Goal: Task Accomplishment & Management: Manage account settings

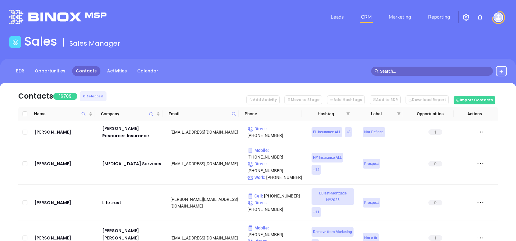
click at [231, 116] on icon at bounding box center [233, 114] width 5 height 5
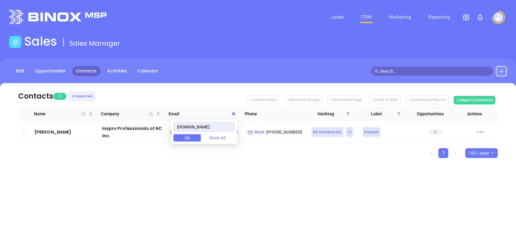
click at [289, 175] on div "Contacts 1 0 Selected Add Activity Move to Stage Add Hashtags Add to BDR Downlo…" at bounding box center [258, 131] width 516 height 96
click at [234, 116] on span at bounding box center [233, 113] width 7 height 9
paste input "dachsinsurance"
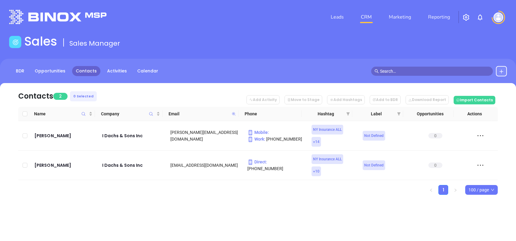
click at [234, 114] on icon at bounding box center [234, 114] width 4 height 4
paste input "rineyagency"
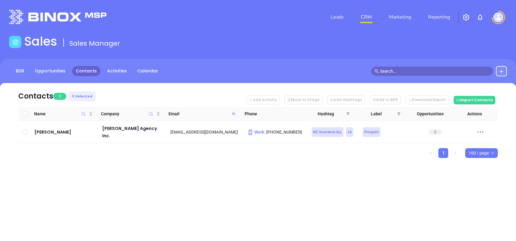
click at [233, 113] on icon at bounding box center [234, 114] width 4 height 4
paste input "thehoffmanagency.biz"
click at [234, 113] on icon at bounding box center [234, 114] width 4 height 4
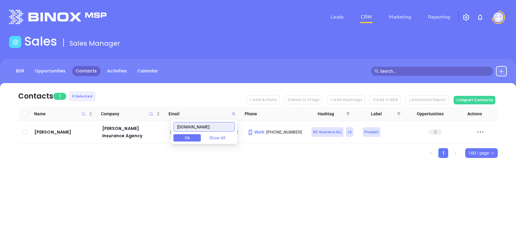
paste input "mitch.lansing@jjlwinsurance.com"
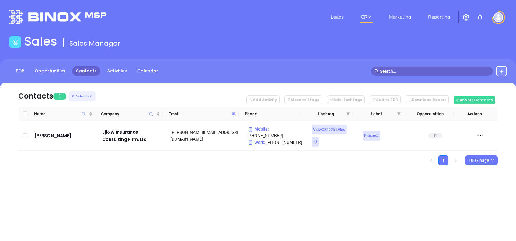
click at [231, 113] on span at bounding box center [233, 113] width 7 height 9
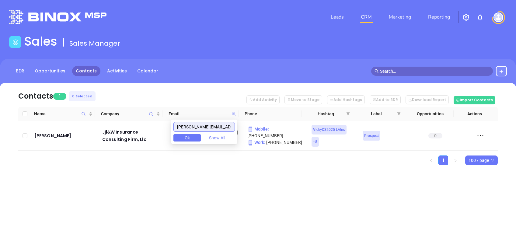
paste input "https://binoxmsp.web.app/sot/detail/17577"
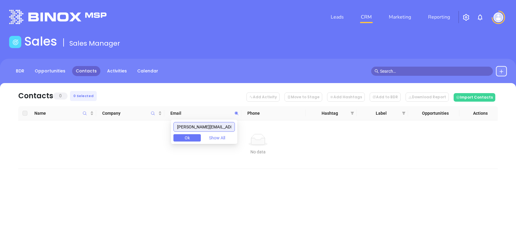
click at [232, 127] on input "mitch.lansing@jjlwinsurance.com" at bounding box center [203, 127] width 61 height 10
click at [231, 127] on input "mitch.lansing@jjlwinsurance.com" at bounding box center [203, 127] width 61 height 10
paste input "chipphillips@islandinsuranceagency.com"
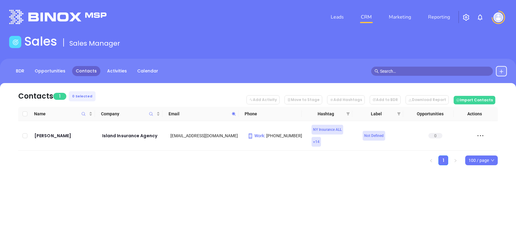
click at [231, 115] on span at bounding box center [233, 113] width 7 height 9
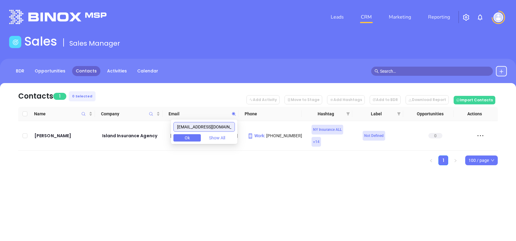
paste input "lainsuranceservice"
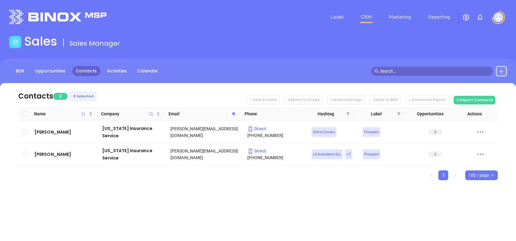
click at [176, 188] on div "Contacts 2 0 Selected Add Activity Move to Stage Add Hashtags Add to BDR Downlo…" at bounding box center [258, 142] width 516 height 118
click at [235, 111] on span at bounding box center [233, 113] width 7 height 9
paste input "waldorfrisksolutions"
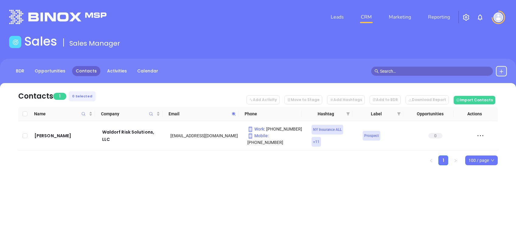
click at [233, 114] on icon at bounding box center [233, 114] width 5 height 5
paste input "millersinsurancela"
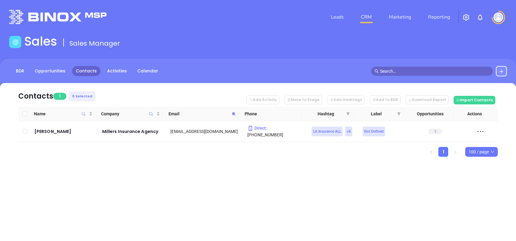
click at [232, 112] on icon at bounding box center [233, 114] width 5 height 5
paste input "ayaassurance"
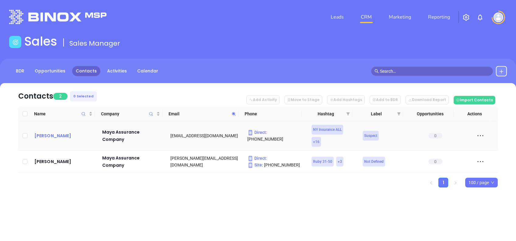
drag, startPoint x: 49, startPoint y: 135, endPoint x: 47, endPoint y: 136, distance: 3.1
click at [231, 113] on span at bounding box center [233, 113] width 7 height 9
paste input "carolina.rr"
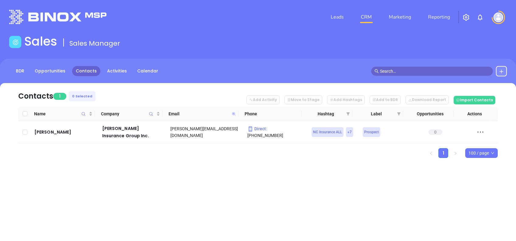
click at [234, 113] on icon at bounding box center [233, 114] width 5 height 5
paste input "insure-u"
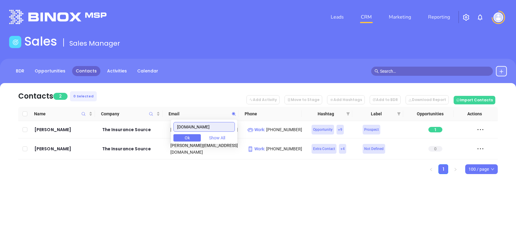
type input "insure-u.com"
click at [207, 192] on div "Leads CRM Marketing Reporting Financial Leads Leads Sales Sales Manager BDR Opp…" at bounding box center [258, 120] width 516 height 241
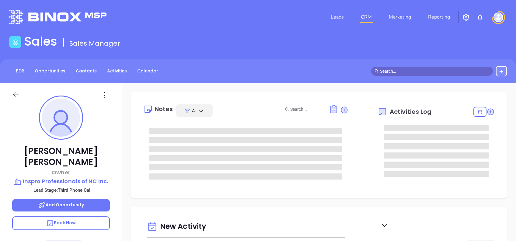
type input "[DATE]"
type input "Alejandra Lara"
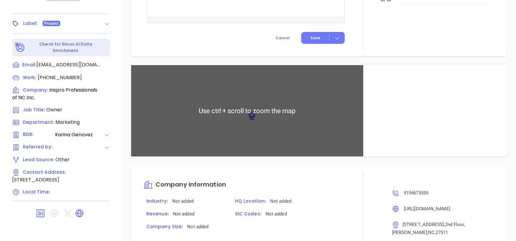
scroll to position [408, 0]
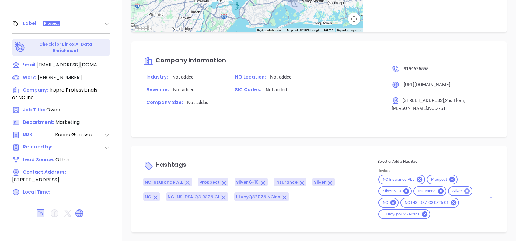
click at [465, 188] on icon at bounding box center [467, 191] width 7 height 7
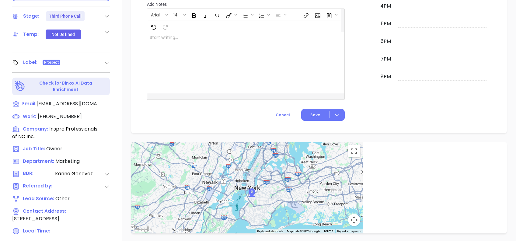
scroll to position [227, 0]
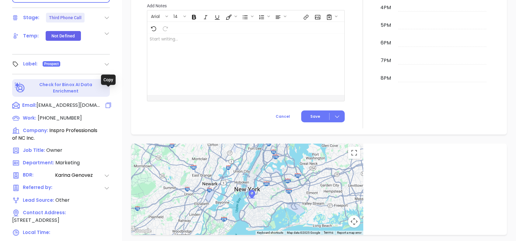
click at [107, 102] on icon at bounding box center [108, 105] width 7 height 7
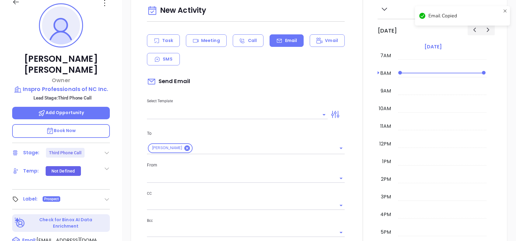
scroll to position [83, 0]
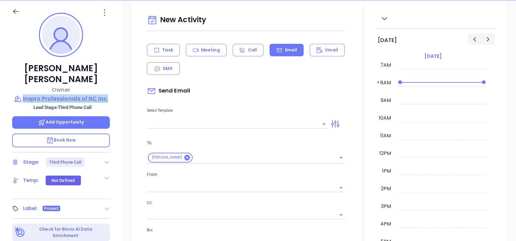
drag, startPoint x: 108, startPoint y: 87, endPoint x: 24, endPoint y: 85, distance: 84.0
click at [24, 85] on div "Michelle Corcoran Owner Inspro Professionals of NC Inc. Lead Stage: Third Phone…" at bounding box center [61, 150] width 122 height 301
copy p "Inspro Professionals of NC Inc."
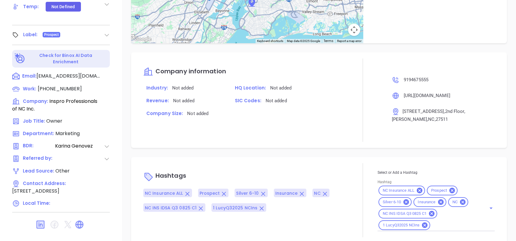
scroll to position [268, 0]
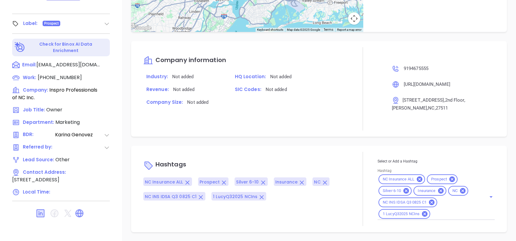
click at [447, 214] on input "Hashtag" at bounding box center [454, 214] width 47 height 8
type input "no we"
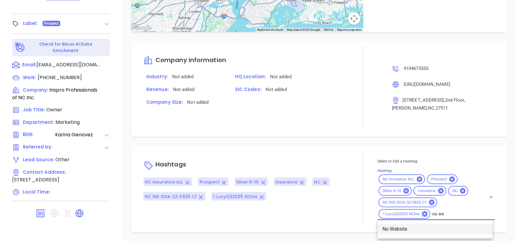
click at [445, 227] on li "No Website" at bounding box center [434, 229] width 115 height 11
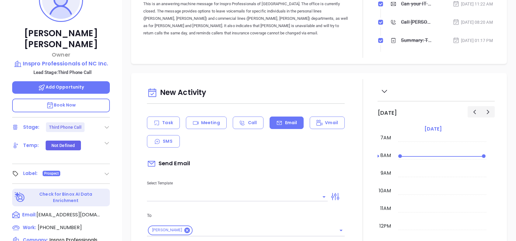
scroll to position [24, 0]
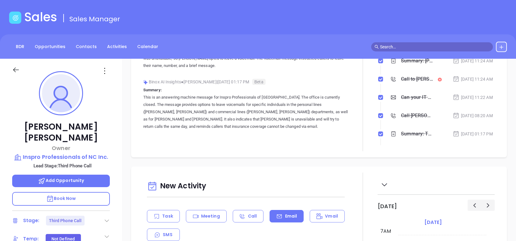
click at [106, 72] on icon at bounding box center [105, 71] width 10 height 10
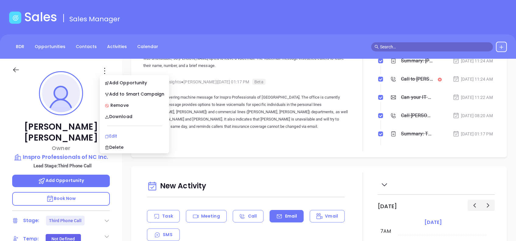
click at [127, 134] on div "Edit" at bounding box center [135, 136] width 60 height 7
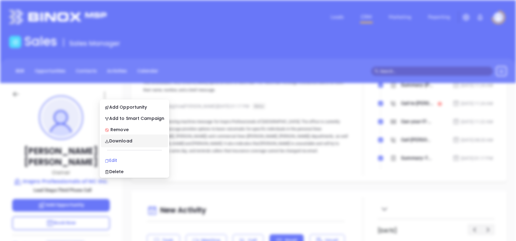
scroll to position [0, 0]
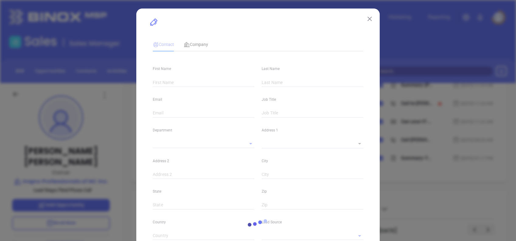
type input "Michelle"
type input "Corcoran"
type input "mcorcoran@insuranceprof.com"
type input "Owner"
type input "1"
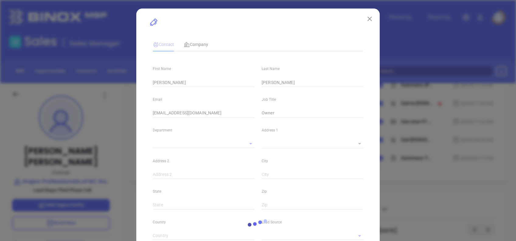
type input "www.linkedin.com/in/michelle-corcoran-86621897"
type input "Marketing"
type input "Other"
type input "[PERSON_NAME]"
type input "Third Phone Call"
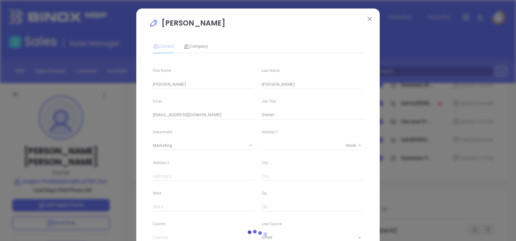
type input "(919) 467-5555"
type input "1"
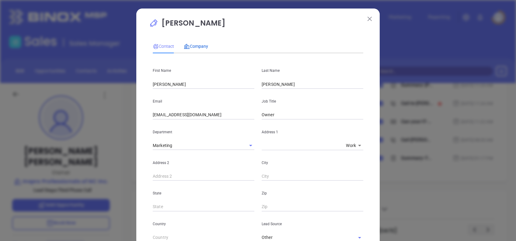
click at [193, 47] on span "Company" at bounding box center [196, 46] width 24 height 5
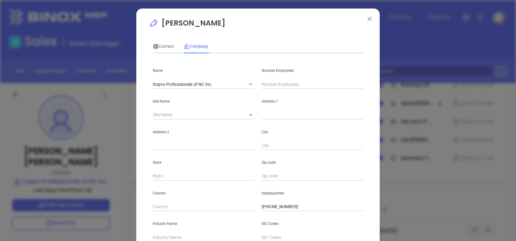
click at [270, 84] on input "text" at bounding box center [313, 84] width 102 height 9
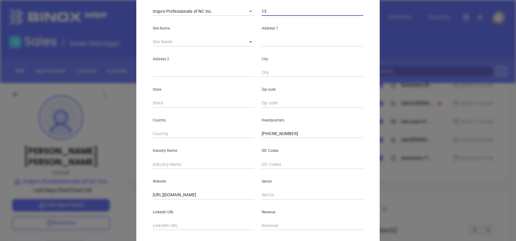
scroll to position [108, 0]
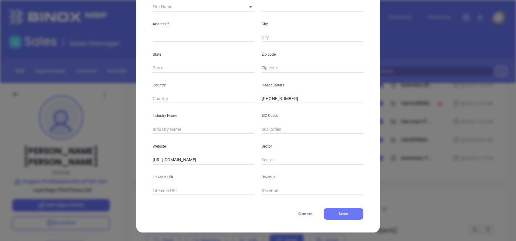
type input "13"
click at [168, 127] on input "text" at bounding box center [204, 129] width 102 height 9
type input "Insurance"
click at [162, 186] on input "text" at bounding box center [204, 190] width 102 height 9
paste input "www.linkedin.com/company/insurance-professionals-inc-/"
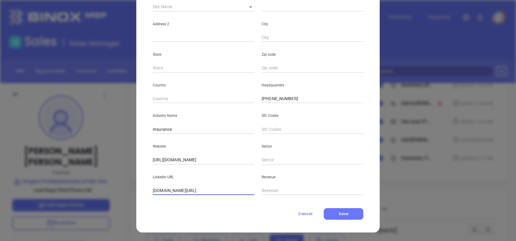
scroll to position [0, 11]
type input "www.linkedin.com/company/insurance-professionals-inc-/"
click at [180, 204] on div "Contact Company First Name Michelle Last Name Corcoran Email mcorcoran@insuranc…" at bounding box center [258, 73] width 210 height 291
click at [335, 218] on button "Save" at bounding box center [344, 214] width 40 height 12
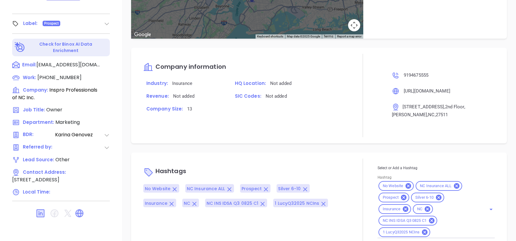
scroll to position [483, 0]
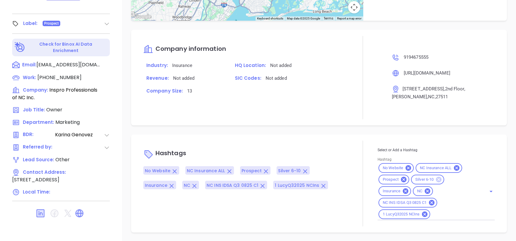
click at [436, 180] on icon at bounding box center [438, 179] width 5 height 5
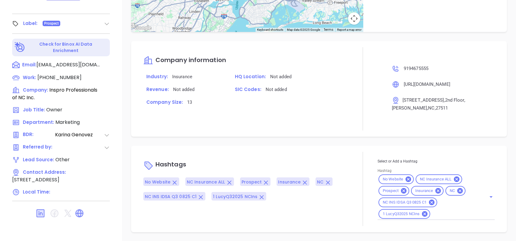
click at [437, 213] on div "Select or Add a Hashtag Hashtag No Website NC Insurance ALL Prospect Insurance …" at bounding box center [435, 189] width 117 height 62
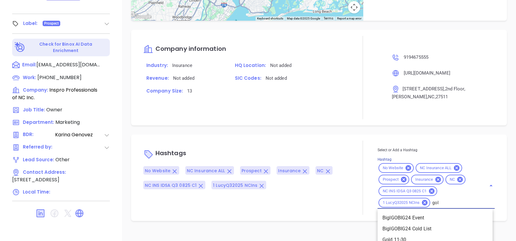
type input "gold"
click at [426, 218] on li "Gold 11-30" at bounding box center [434, 217] width 115 height 11
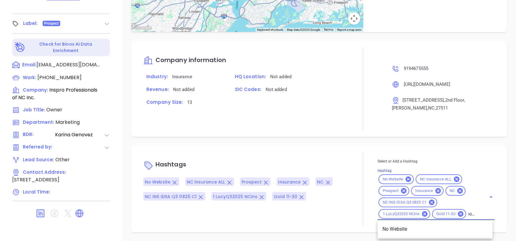
type input "no we"
click at [451, 230] on li "No Website" at bounding box center [434, 229] width 115 height 11
click at [285, 138] on div "Notes All Binox AI Insights ● Karina Genovez | Sep 18, 2025 11:24 AM Beta Summa…" at bounding box center [319, 28] width 394 height 426
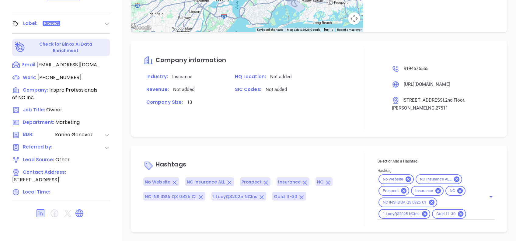
click at [299, 157] on div "Hashtags No Website NC Insurance ALL Prospect Insurance NC NC INS IDSA Q3 0825 …" at bounding box center [245, 189] width 205 height 74
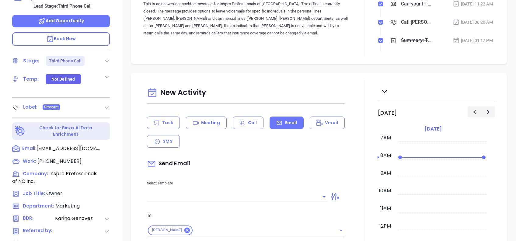
scroll to position [203, 0]
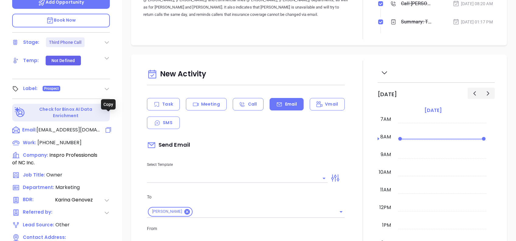
click at [106, 126] on icon at bounding box center [108, 129] width 7 height 7
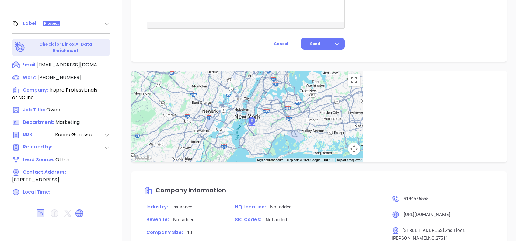
scroll to position [472, 0]
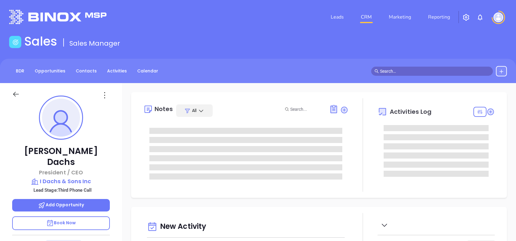
type input "[DATE]"
type input "[PERSON_NAME]"
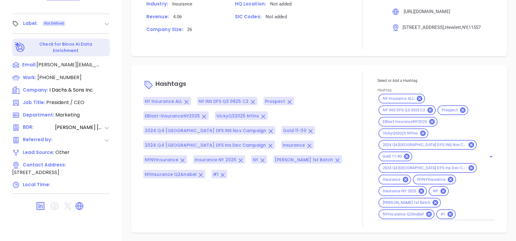
scroll to position [65, 0]
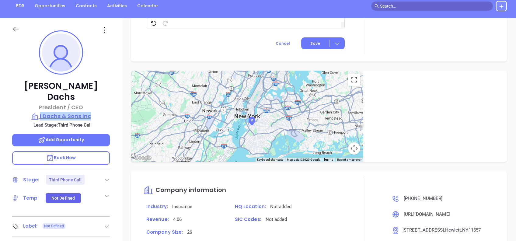
drag, startPoint x: 115, startPoint y: 102, endPoint x: 40, endPoint y: 104, distance: 75.1
click at [40, 104] on div "Harvey I. Dachs President / CEO I Dachs & Sons Inc Lead Stage: Third Phone Call…" at bounding box center [61, 168] width 122 height 301
copy p "I Dachs & Sons Inc"
click at [105, 29] on icon at bounding box center [105, 30] width 10 height 10
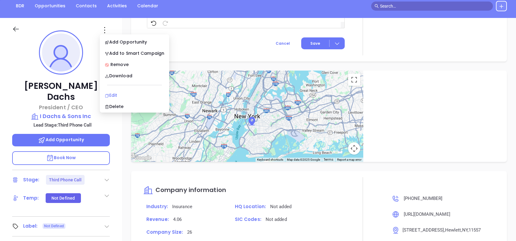
click at [134, 97] on div "Edit" at bounding box center [135, 95] width 60 height 7
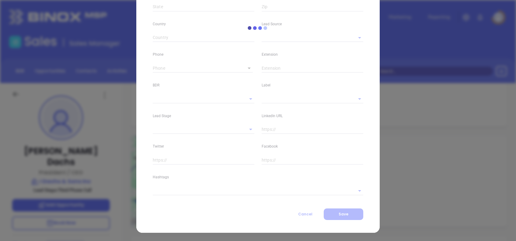
type input "Harvey I."
type input "Dachs"
type input "harvey@dachsinsurance.com"
type input "President / CEO"
type textarea "1245 West Broadway"
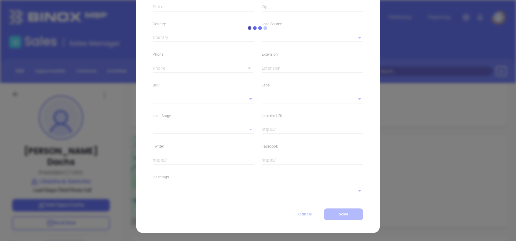
type input "1"
type input "Hewlett"
type input "NY"
type input "11557"
type input "US"
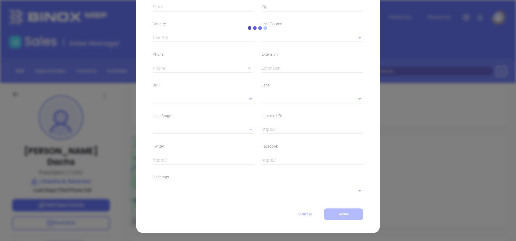
type input "www.linkedin.com/in/harvey-dachs-6a399088"
type input "Marketing"
type input "Other"
type input "Vicky Mendoza"
type input "Third Phone Call"
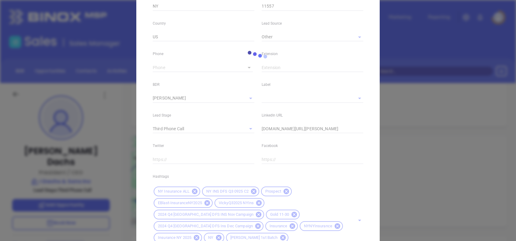
scroll to position [260, 0]
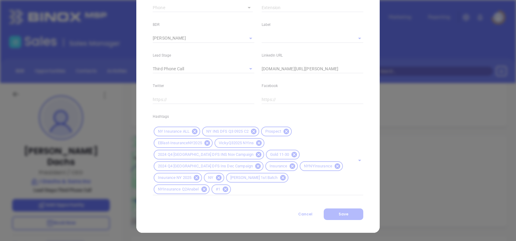
type input "(516) 374-1900"
type input "1"
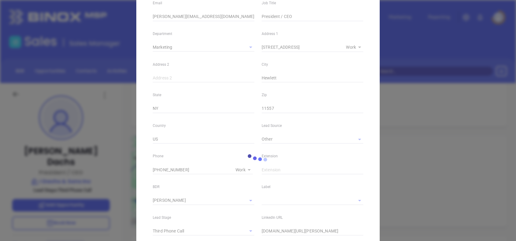
scroll to position [17, 0]
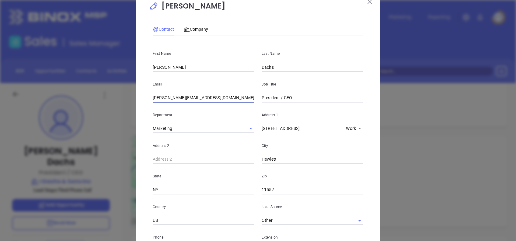
drag, startPoint x: 215, startPoint y: 99, endPoint x: 108, endPoint y: 107, distance: 107.7
click div "Harvey I. Dachs Contact Company First Name Harvey I. Last Name Dachs Email harv…"
paste input "mdachs"
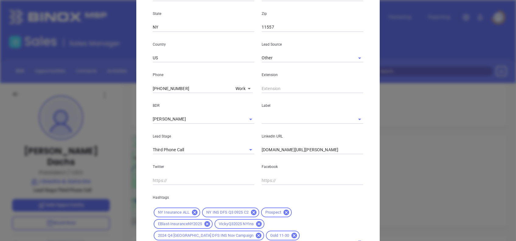
scroll to position [260, 0]
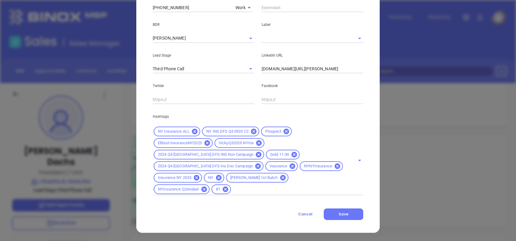
type input "mdachs@dachsinsurance.com"
click input "text"
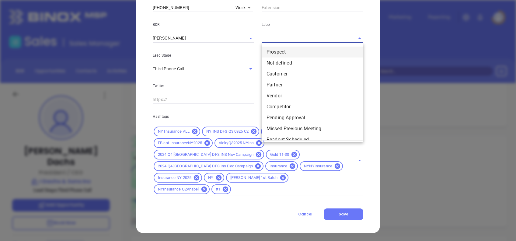
click li "Prospect"
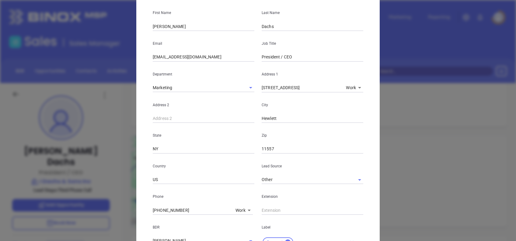
scroll to position [0, 0]
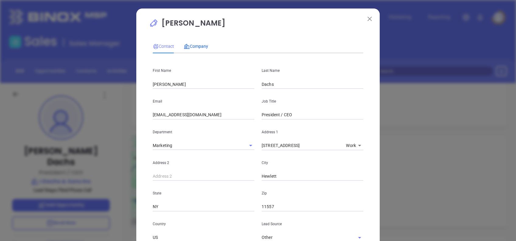
click span "Company"
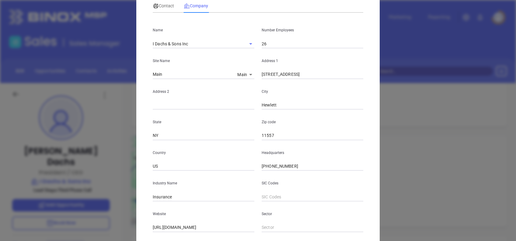
scroll to position [108, 0]
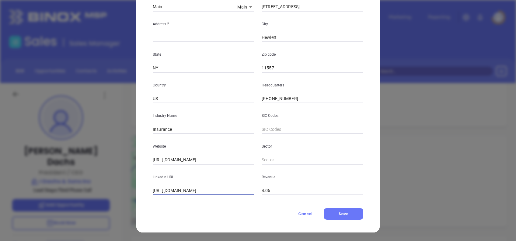
drag, startPoint x: 164, startPoint y: 188, endPoint x: 120, endPoint y: 187, distance: 44.4
click div "Harvey I. Dachs Contact Company First Name Harvey I. Last Name Dachs Email mdac…"
type input "www.linkedin.com/company/i-dachs-&-sons-inc-/about/"
click span "Save"
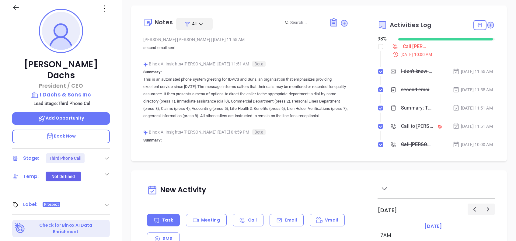
scroll to position [0, 0]
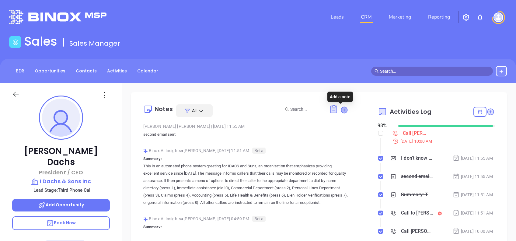
click icon
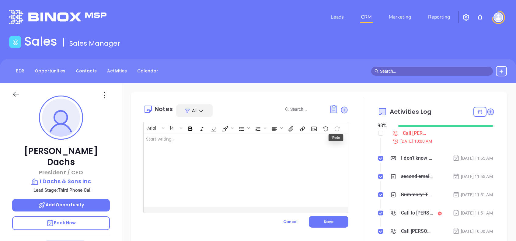
click div
click button "Save"
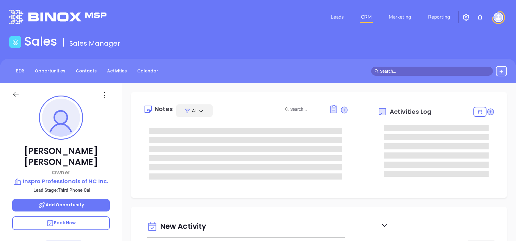
type input "[DATE]"
type input "[PERSON_NAME]"
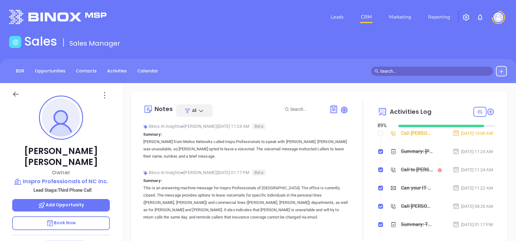
click at [341, 108] on icon at bounding box center [344, 110] width 6 height 6
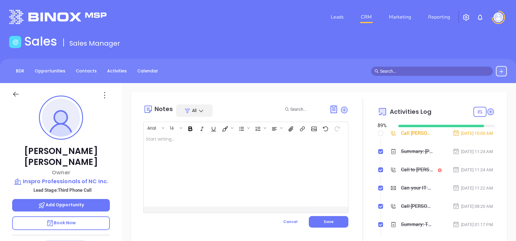
click at [243, 164] on div at bounding box center [239, 170] width 190 height 73
click at [340, 219] on button "Save" at bounding box center [329, 222] width 40 height 12
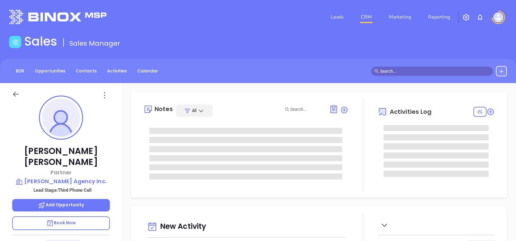
scroll to position [124, 0]
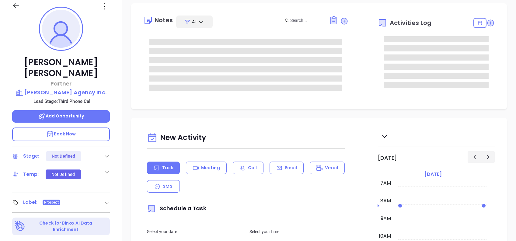
type input "[PERSON_NAME]"
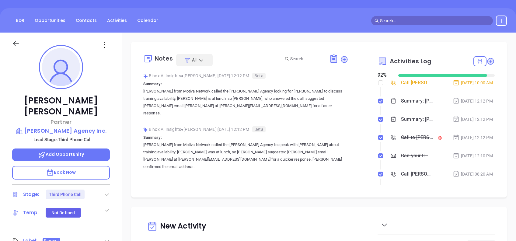
scroll to position [0, 0]
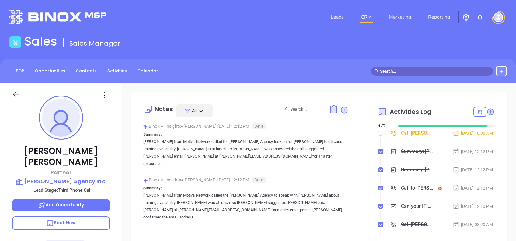
click at [104, 92] on icon at bounding box center [104, 95] width 1 height 6
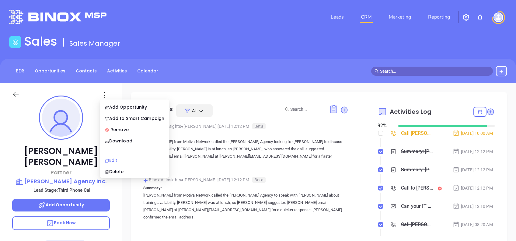
click at [124, 159] on div "Edit" at bounding box center [135, 160] width 60 height 7
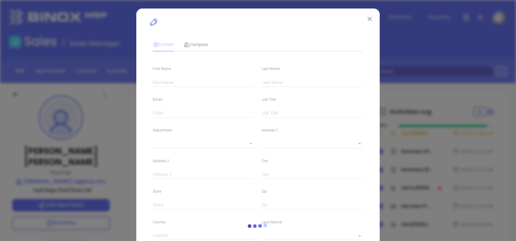
type input "[PERSON_NAME]"
type input "[EMAIL_ADDRESS][DOMAIN_NAME]"
type input "Partner"
type input "1"
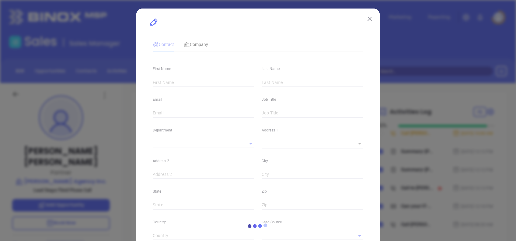
type input "[DOMAIN_NAME][URL][PERSON_NAME]"
type input "Marketing"
type input "Other"
type input "[PERSON_NAME]"
type input "Third Phone Call"
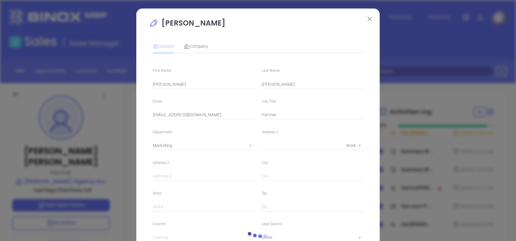
type input "[PHONE_NUMBER]"
type input "1"
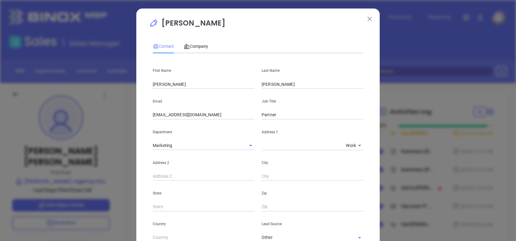
click at [153, 114] on input "[EMAIL_ADDRESS][DOMAIN_NAME]" at bounding box center [204, 114] width 102 height 9
type input "[PERSON_NAME][EMAIL_ADDRESS][DOMAIN_NAME]"
click at [231, 43] on div "Contact Company" at bounding box center [258, 46] width 210 height 14
click at [195, 44] on span "Company" at bounding box center [196, 46] width 24 height 5
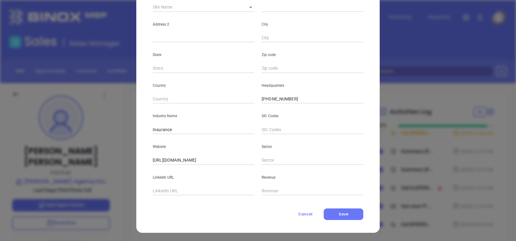
scroll to position [108, 0]
click at [339, 214] on span "Save" at bounding box center [344, 213] width 10 height 5
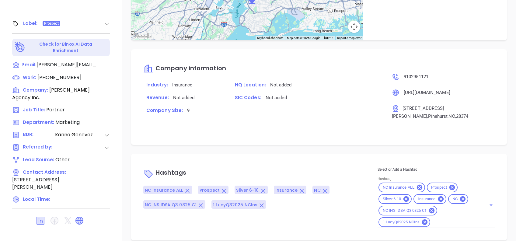
scroll to position [116, 0]
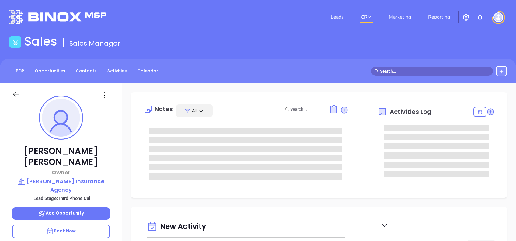
type input "[DATE]"
type input "[PERSON_NAME]"
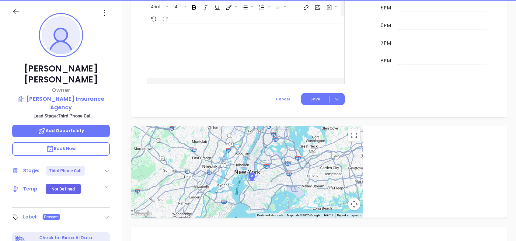
scroll to position [65, 0]
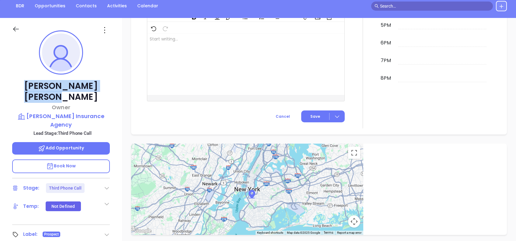
drag, startPoint x: 102, startPoint y: 88, endPoint x: 25, endPoint y: 83, distance: 77.4
click at [25, 83] on p "Timothy Hoffman" at bounding box center [61, 92] width 98 height 22
copy p "Timothy Hoffman"
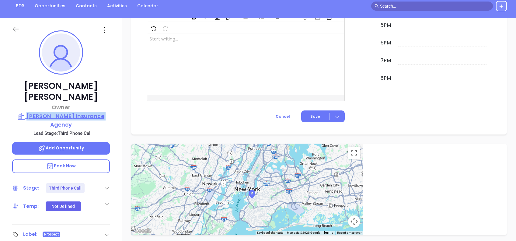
drag, startPoint x: 115, startPoint y: 102, endPoint x: 27, endPoint y: 105, distance: 88.6
click at [27, 105] on div "Timothy Hoffman Owner Hoffman Insurance Agency Lead Stage: Third Phone Call Add…" at bounding box center [61, 168] width 122 height 301
copy p "Hoffman Insurance Agency"
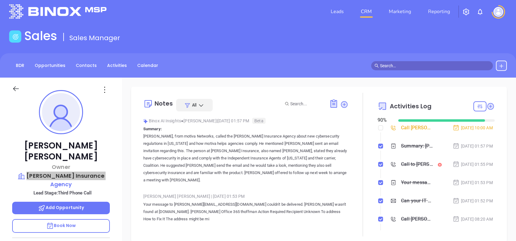
scroll to position [0, 0]
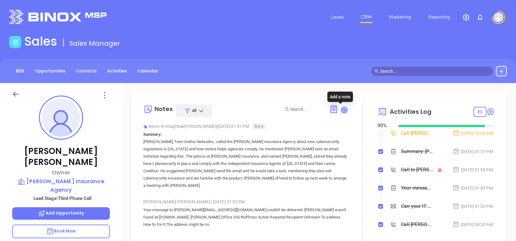
click at [341, 110] on icon at bounding box center [344, 110] width 6 height 6
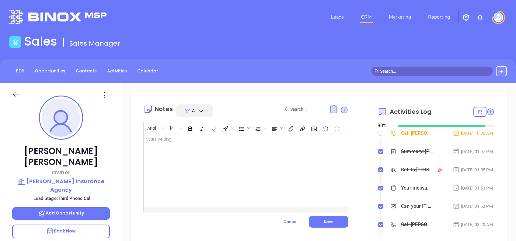
click at [237, 163] on div at bounding box center [239, 170] width 190 height 73
click at [224, 139] on p "Confirm email on call - generic email: ﻿" at bounding box center [238, 139] width 185 height 6
click at [332, 221] on button "Save" at bounding box center [329, 222] width 40 height 12
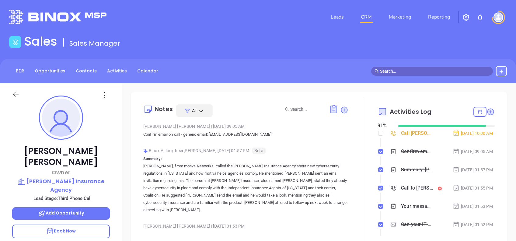
click at [0, 134] on html "Leads CRM Marketing Reporting Financial Leads Leads Sales Sales Manager BDR Opp…" at bounding box center [258, 120] width 516 height 241
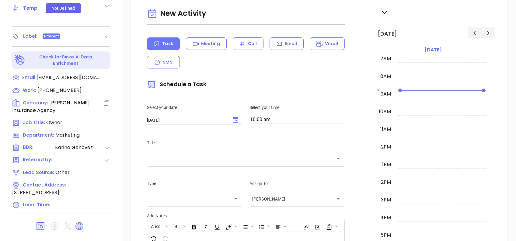
scroll to position [268, 0]
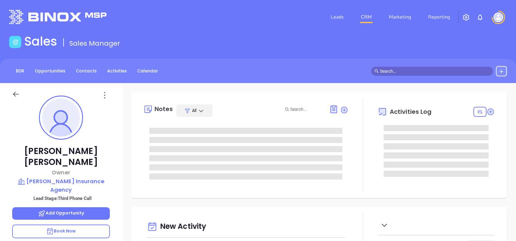
type input "[DATE]"
type input "[PERSON_NAME]"
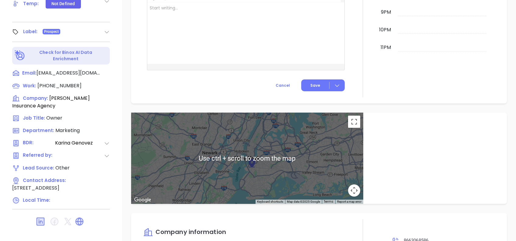
scroll to position [124, 0]
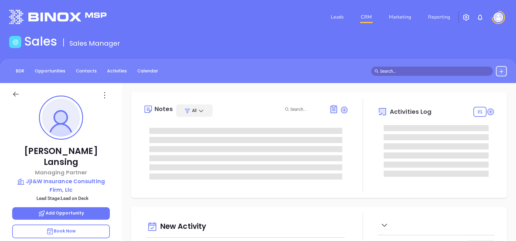
type input "[DATE]"
type input "[PERSON_NAME]"
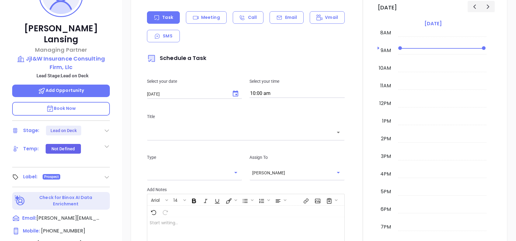
scroll to position [24, 0]
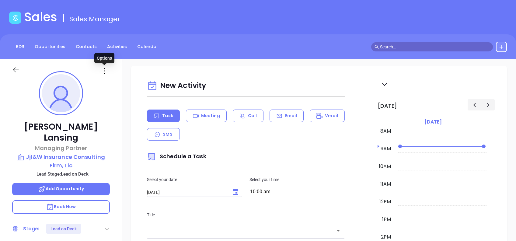
click at [103, 72] on icon at bounding box center [105, 71] width 10 height 10
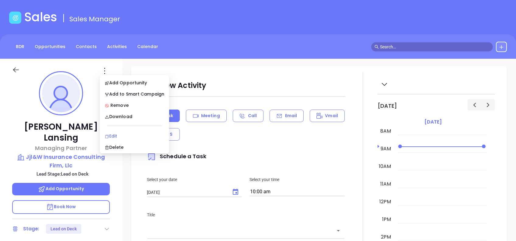
click at [119, 134] on div "Edit" at bounding box center [135, 136] width 60 height 7
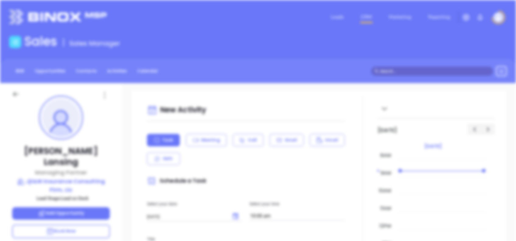
scroll to position [0, 0]
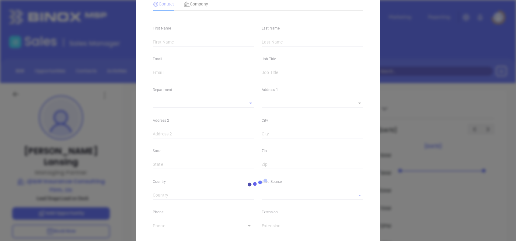
type input "[PERSON_NAME]"
type input "Lansing"
type input "[PERSON_NAME][EMAIL_ADDRESS][DOMAIN_NAME]"
type input "Managing Partner"
type input "1"
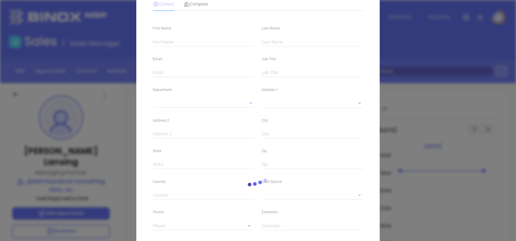
type input "[DOMAIN_NAME][URL][PERSON_NAME]"
type input "Marketing"
type input "Other"
type input "[PERSON_NAME]"
type input "Lead on Deck"
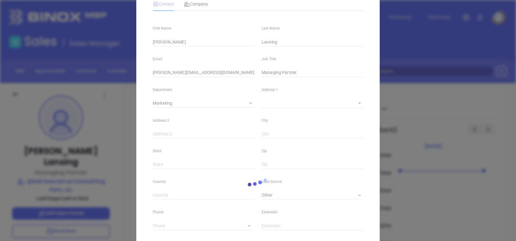
scroll to position [42, 0]
type input "[PHONE_NUMBER]"
type input "1"
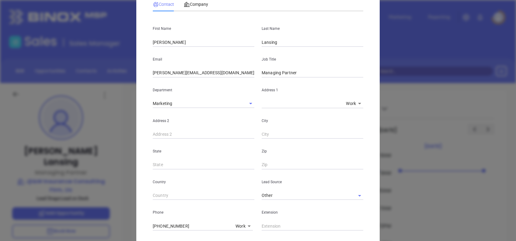
click at [218, 71] on input "[PERSON_NAME][EMAIL_ADDRESS][DOMAIN_NAME]" at bounding box center [204, 72] width 102 height 9
paste input "text"
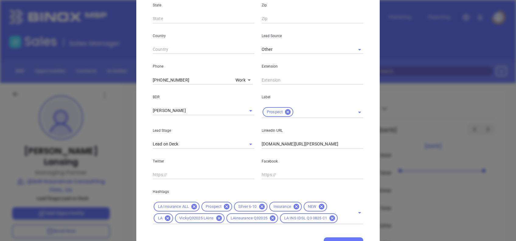
scroll to position [217, 0]
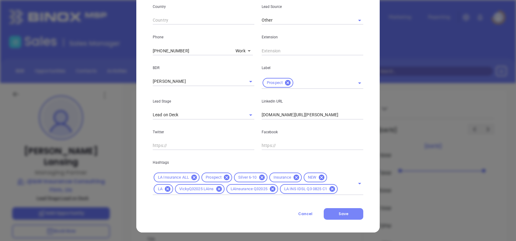
type input "[EMAIL_ADDRESS][DOMAIN_NAME]"
click at [348, 213] on button "Save" at bounding box center [344, 214] width 40 height 12
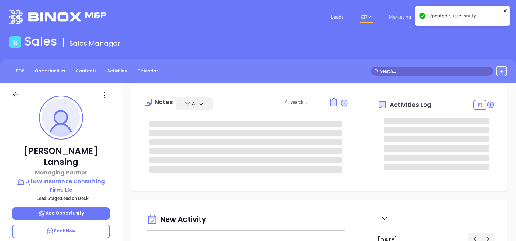
scroll to position [0, 0]
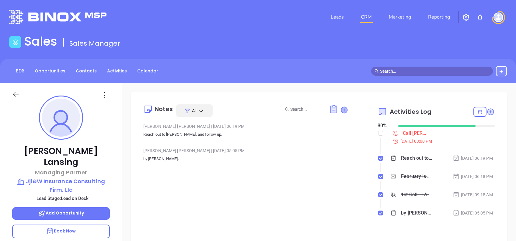
click at [341, 111] on icon at bounding box center [344, 110] width 6 height 6
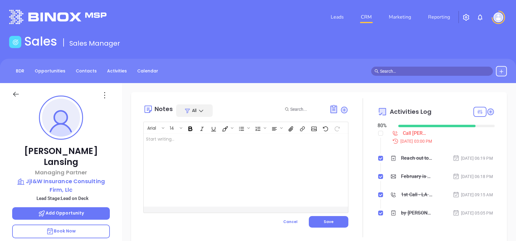
click at [253, 168] on div at bounding box center [239, 170] width 190 height 73
click at [205, 159] on div "Em ﻿" at bounding box center [239, 170] width 190 height 73
click at [339, 221] on button "Save" at bounding box center [329, 222] width 40 height 12
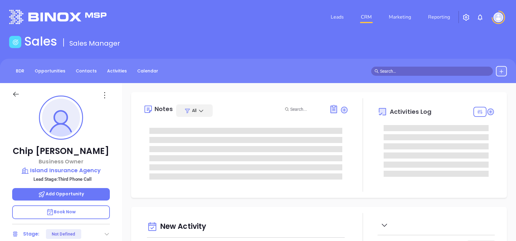
type input "[DATE]"
type input "[PERSON_NAME]"
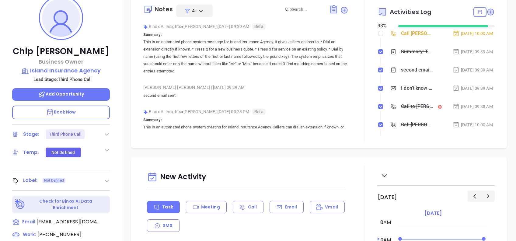
scroll to position [65, 0]
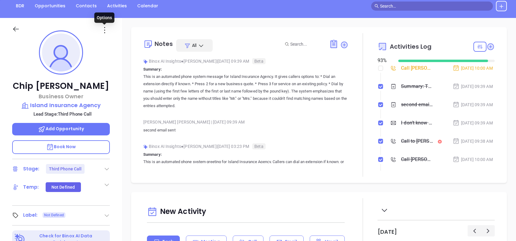
click at [107, 30] on icon at bounding box center [105, 30] width 10 height 10
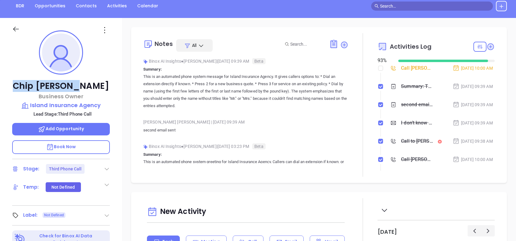
drag, startPoint x: 31, startPoint y: 82, endPoint x: 86, endPoint y: 84, distance: 54.8
click at [86, 84] on p "[PERSON_NAME]" at bounding box center [61, 86] width 98 height 11
copy p "[PERSON_NAME]"
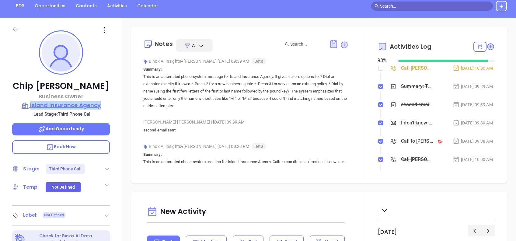
drag, startPoint x: 107, startPoint y: 105, endPoint x: 31, endPoint y: 105, distance: 76.0
click at [31, 105] on div "[PERSON_NAME] Business Owner Island Insurance Agency Lead Stage: Third Phone Ca…" at bounding box center [61, 168] width 122 height 301
copy p "Island Insurance Agency"
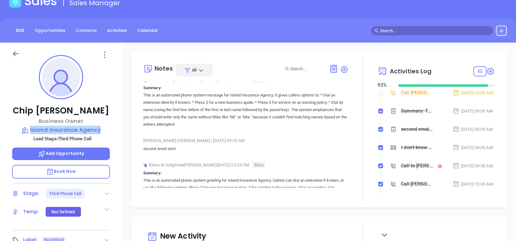
scroll to position [0, 0]
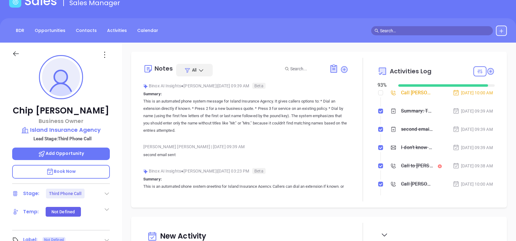
click at [120, 88] on div "[PERSON_NAME] Business Owner Island Insurance Agency Lead Stage: Third Phone Ca…" at bounding box center [61, 193] width 122 height 301
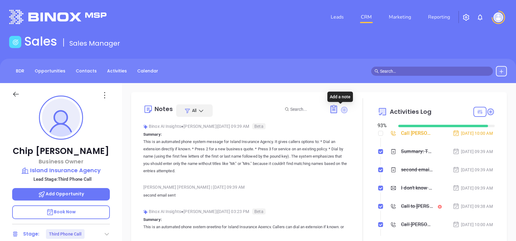
click at [341, 110] on icon at bounding box center [344, 109] width 7 height 7
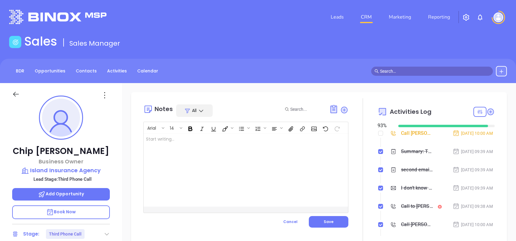
click at [226, 154] on div at bounding box center [239, 170] width 190 height 73
click at [330, 225] on button "Save" at bounding box center [329, 222] width 40 height 12
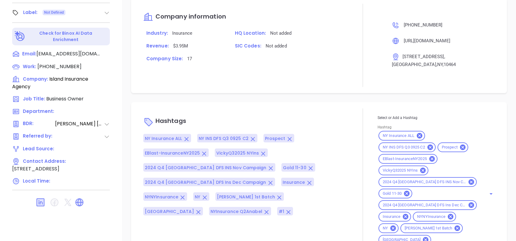
scroll to position [489, 0]
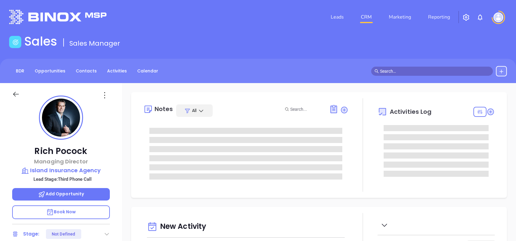
type input "[DATE]"
type input "[PERSON_NAME]"
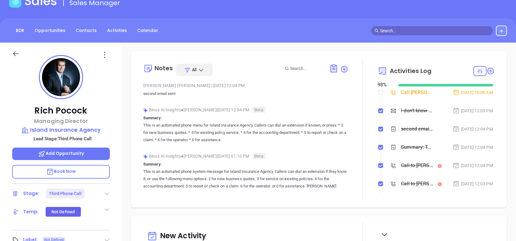
scroll to position [0, 0]
click at [296, 1] on div "Sales Sales Manager" at bounding box center [257, 2] width 505 height 17
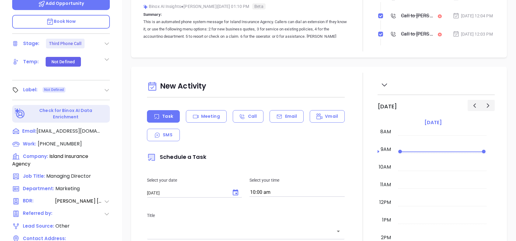
scroll to position [268, 0]
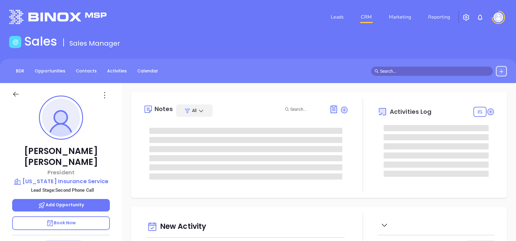
type input "[DATE]"
type input "[PERSON_NAME]"
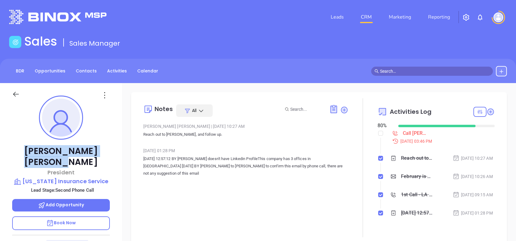
drag, startPoint x: 105, startPoint y: 151, endPoint x: 19, endPoint y: 151, distance: 85.8
click at [19, 151] on p "[PERSON_NAME]" at bounding box center [61, 157] width 98 height 22
copy p "[PERSON_NAME]"
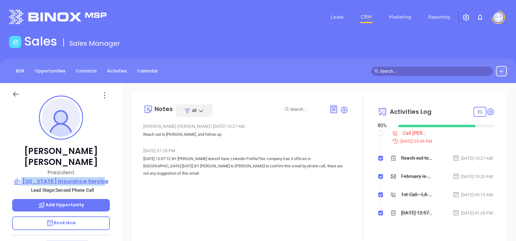
drag, startPoint x: 54, startPoint y: 164, endPoint x: 25, endPoint y: 173, distance: 29.9
click at [25, 173] on div "[PERSON_NAME] President [US_STATE] Insurance Service Lead Stage: Second Phone C…" at bounding box center [61, 233] width 122 height 301
copy p "[US_STATE] Insurance Service"
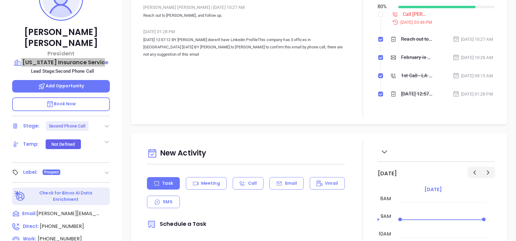
scroll to position [162, 0]
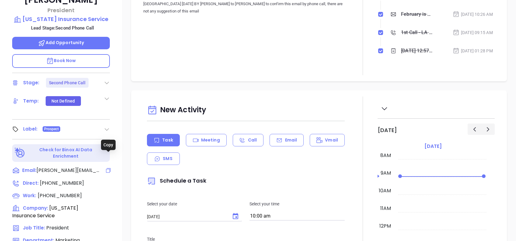
drag, startPoint x: 107, startPoint y: 155, endPoint x: 114, endPoint y: 153, distance: 7.6
click at [107, 167] on icon at bounding box center [108, 170] width 6 height 6
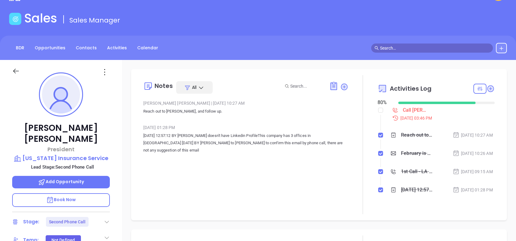
scroll to position [0, 0]
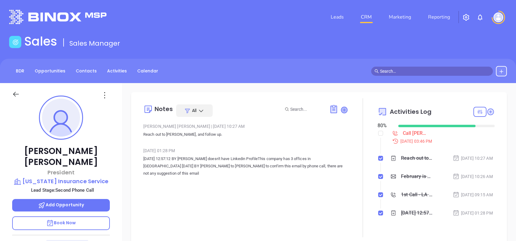
click at [341, 108] on icon at bounding box center [344, 110] width 6 height 6
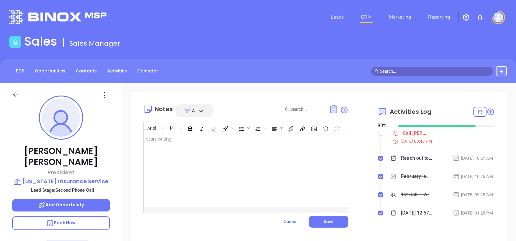
click at [259, 156] on div at bounding box center [239, 170] width 190 height 73
click at [328, 222] on span "Save" at bounding box center [329, 221] width 10 height 5
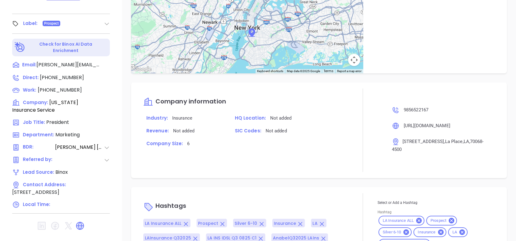
scroll to position [475, 0]
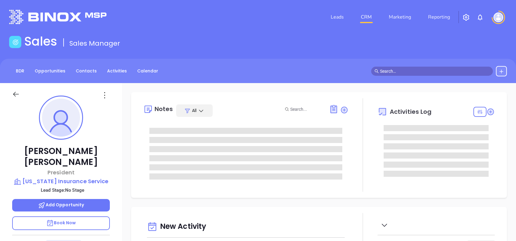
type input "[DATE]"
type input "[PERSON_NAME]"
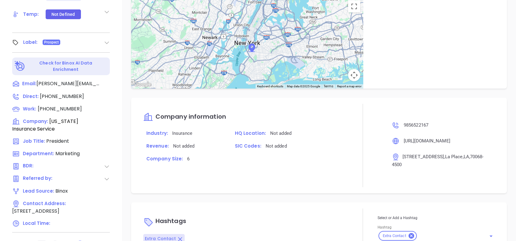
scroll to position [268, 0]
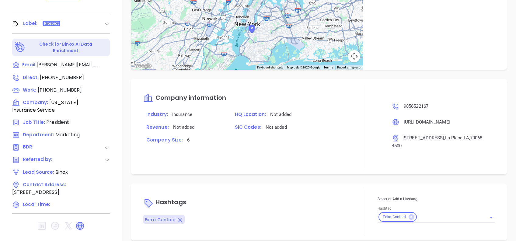
click at [409, 214] on icon at bounding box center [410, 216] width 5 height 5
click at [408, 212] on div "Select or Add a Hashtag Hashtag" at bounding box center [435, 235] width 117 height 92
click at [405, 211] on input "Hashtag" at bounding box center [427, 215] width 100 height 9
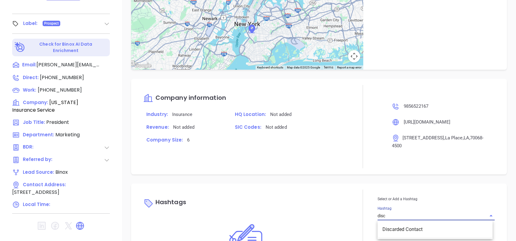
type input "disca"
drag, startPoint x: 410, startPoint y: 217, endPoint x: 400, endPoint y: 214, distance: 10.1
click at [410, 224] on li "Discarded Contact" at bounding box center [434, 229] width 115 height 11
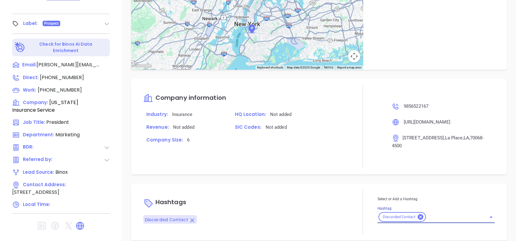
click at [337, 183] on div "Hashtags Discarded Contact Select or Add a Hashtag Hashtag Discarded Contact" at bounding box center [319, 211] width 376 height 57
click at [331, 156] on div "Company information Industry: Insurance HQ Location: Not added Revenue: Not add…" at bounding box center [245, 126] width 205 height 83
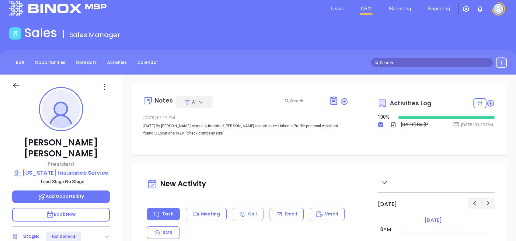
scroll to position [0, 0]
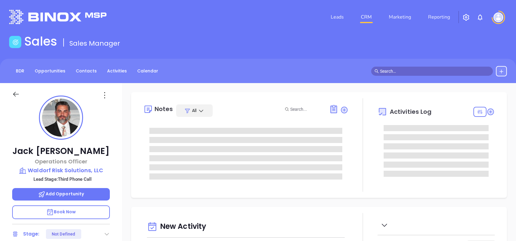
type input "[DATE]"
type input "[PERSON_NAME]"
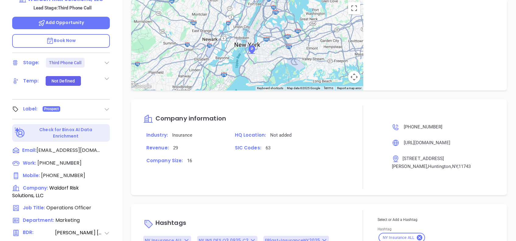
scroll to position [65, 0]
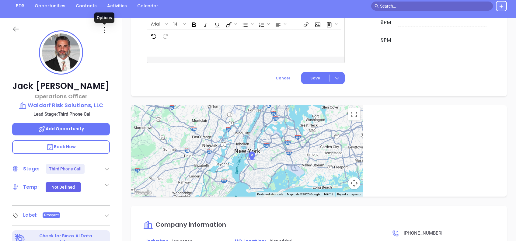
drag, startPoint x: 105, startPoint y: 30, endPoint x: 105, endPoint y: 35, distance: 4.6
click at [105, 30] on icon at bounding box center [105, 30] width 10 height 10
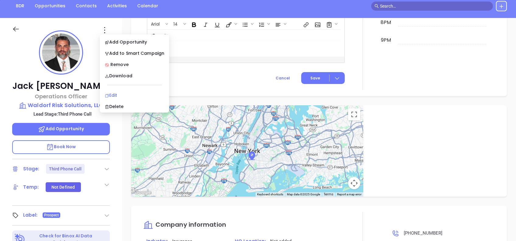
click at [114, 89] on li "Edit" at bounding box center [134, 95] width 67 height 13
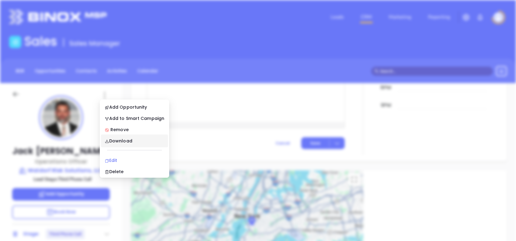
scroll to position [0, 0]
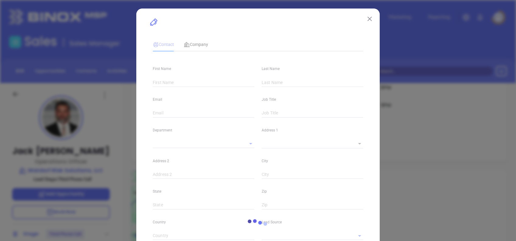
type input "Jack"
type input "Terranova"
type input "jack@waldorfrisksolutions.com"
type input "Operations Officer"
type textarea "24 W Carver Street"
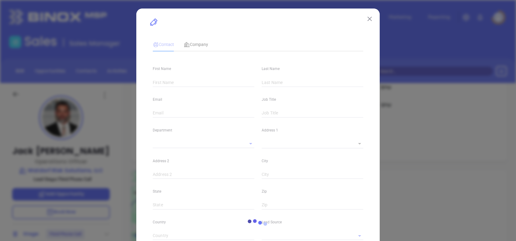
type input "1"
type input "Huntington"
type input "NY"
type input "11743"
type input "www.linkedin.com/in/terranovajack"
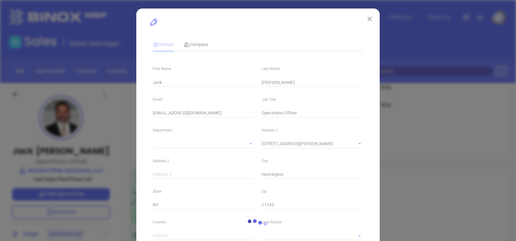
type input "Marketing"
type input "Binox"
type input "Vicky Mendoza"
type input "Third Phone Call"
type input "(631) 423-9500"
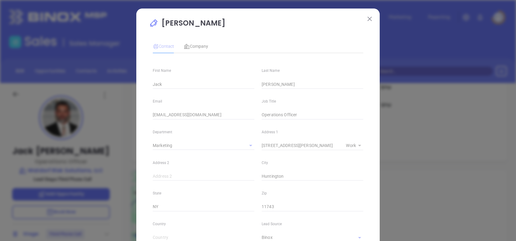
type input "1"
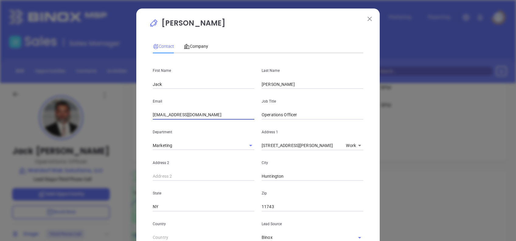
drag, startPoint x: 209, startPoint y: 114, endPoint x: 110, endPoint y: 103, distance: 99.1
click at [111, 103] on div "Jack Terranova Contact Company First Name Jack Last Name Terranova Email jack@w…" at bounding box center [258, 120] width 516 height 241
paste input "rs1928"
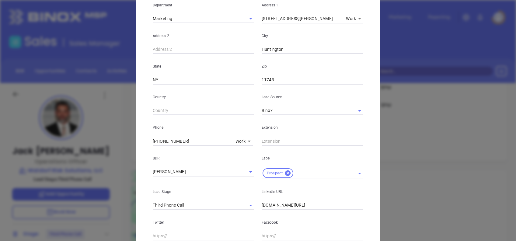
scroll to position [240, 0]
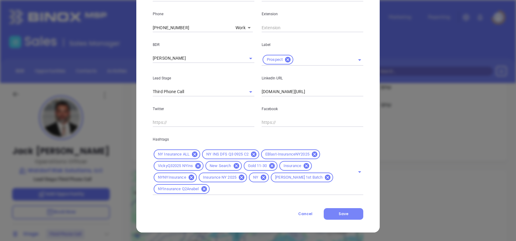
type input "jack@wrs1928.com"
click at [353, 212] on button "Save" at bounding box center [344, 214] width 40 height 12
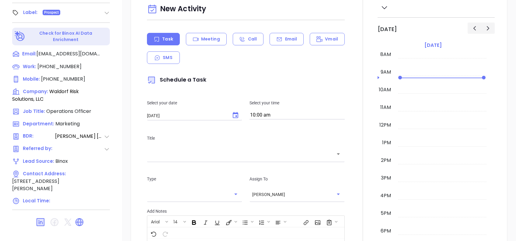
scroll to position [24, 0]
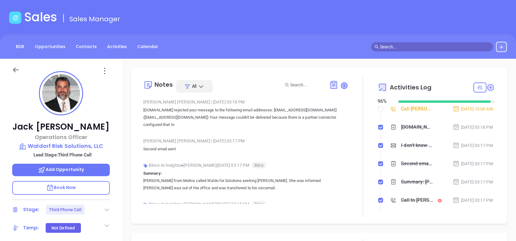
click at [341, 85] on icon at bounding box center [344, 85] width 6 height 6
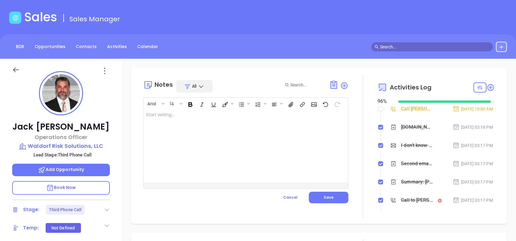
click at [312, 167] on div at bounding box center [239, 145] width 190 height 73
click at [331, 197] on button "Save" at bounding box center [329, 198] width 40 height 12
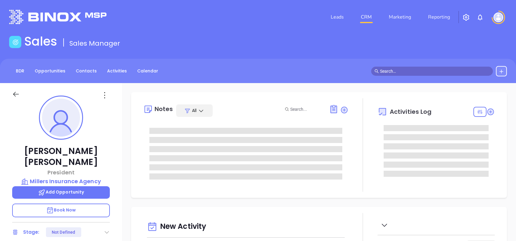
type input "[DATE]"
type input "[PERSON_NAME]"
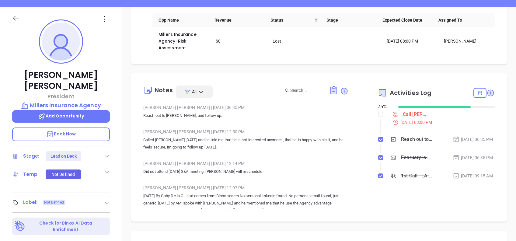
scroll to position [0, 0]
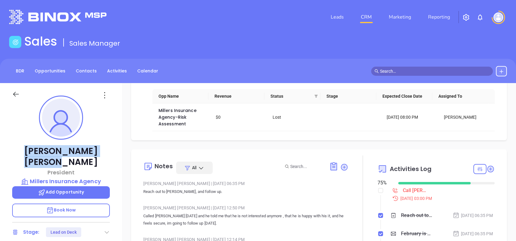
drag, startPoint x: 103, startPoint y: 149, endPoint x: 30, endPoint y: 146, distance: 73.4
click at [30, 146] on p "Randy Bravata" at bounding box center [61, 157] width 98 height 22
copy p "Randy Bravata"
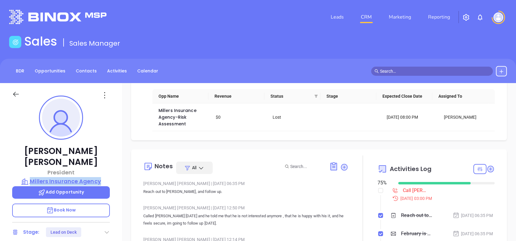
drag, startPoint x: 114, startPoint y: 168, endPoint x: 31, endPoint y: 168, distance: 83.0
click at [31, 168] on div "Randy Bravata President Millers Insurance Agency Add Opportunity Book Now Stage…" at bounding box center [61, 233] width 122 height 301
copy p "Millers Insurance Agency"
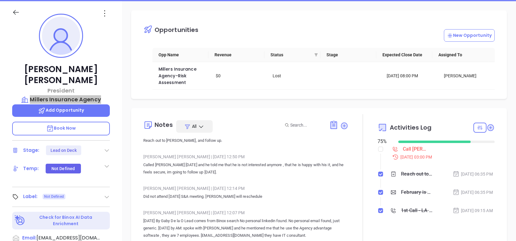
scroll to position [81, 0]
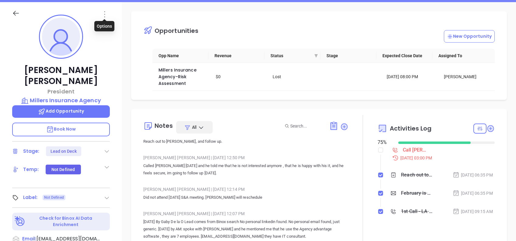
click at [105, 14] on icon at bounding box center [105, 14] width 10 height 10
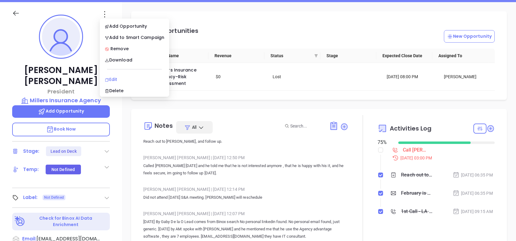
click at [117, 78] on div "Edit" at bounding box center [135, 79] width 60 height 7
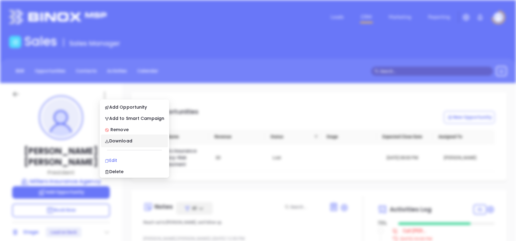
scroll to position [0, 0]
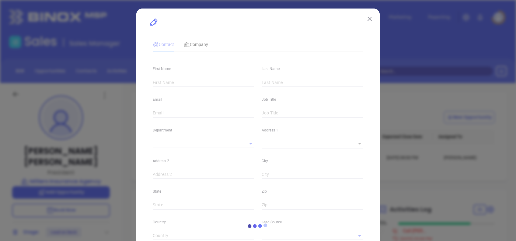
type input "Randy"
type input "Bravata"
type input "info@millersinsurancela.com"
type input "President"
type textarea "314 West Oak Street Suite A"
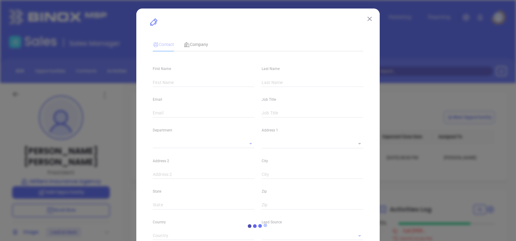
type input "1"
type input "Amite"
type input "LA"
type input "70422"
type input "United States"
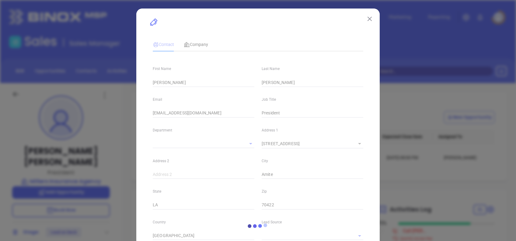
type input "Anabell Dominguez"
type input "Lead on Deck"
type input "1"
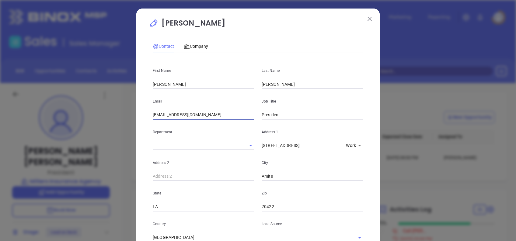
drag, startPoint x: 210, startPoint y: 114, endPoint x: 138, endPoint y: 123, distance: 72.6
click at [138, 123] on div "Randy Bravata Contact Company First Name Randy Last Name Bravata Email info@mil…" at bounding box center [257, 228] width 243 height 438
paste input "millersinsurance@aol"
type input "millersinsurance@aol.com"
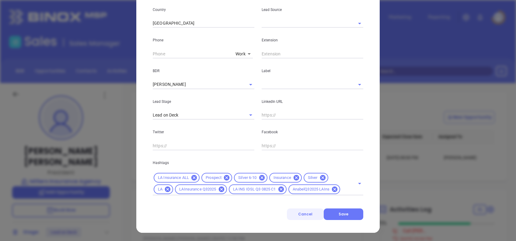
click at [308, 212] on span "Cancel" at bounding box center [305, 213] width 14 height 5
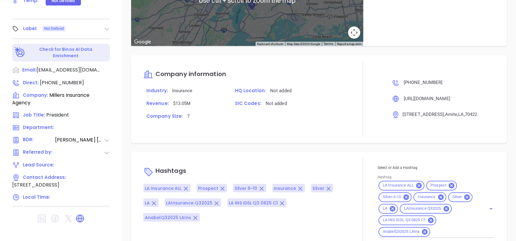
scroll to position [268, 0]
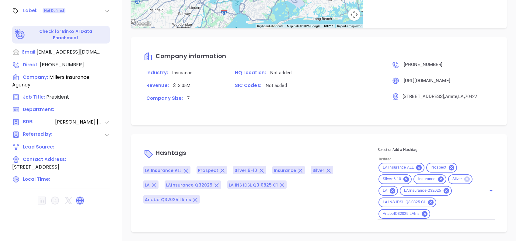
click at [464, 179] on icon at bounding box center [466, 178] width 5 height 5
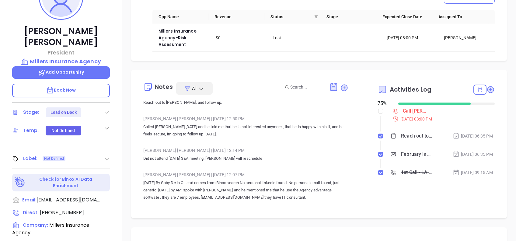
scroll to position [119, 0]
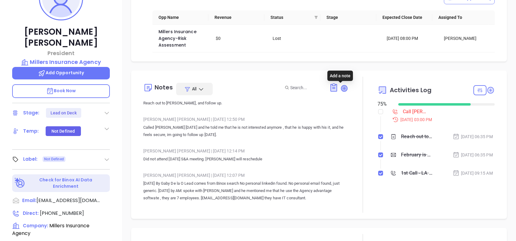
click at [343, 88] on icon at bounding box center [344, 88] width 6 height 6
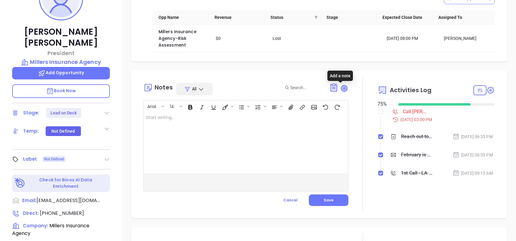
scroll to position [0, 0]
click at [228, 134] on div at bounding box center [239, 148] width 190 height 73
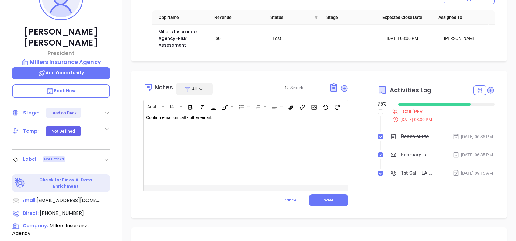
click at [231, 118] on p "Confirm email on call - other email: ﻿" at bounding box center [238, 117] width 185 height 6
click at [333, 199] on button "Save" at bounding box center [329, 200] width 40 height 12
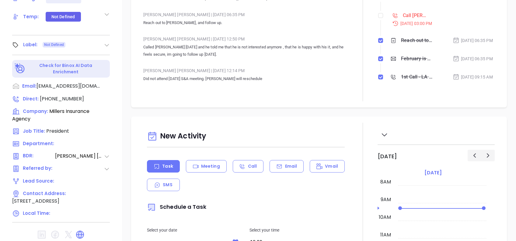
scroll to position [187, 0]
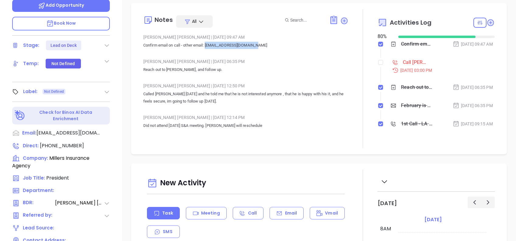
drag, startPoint x: 254, startPoint y: 45, endPoint x: 207, endPoint y: 50, distance: 48.1
click at [207, 50] on div "Alejandra Lara | Sep 23, 2025 09:47 AM Confirm email on call - other email: mil…" at bounding box center [245, 43] width 205 height 21
copy p "millersinsurance@aol.com"
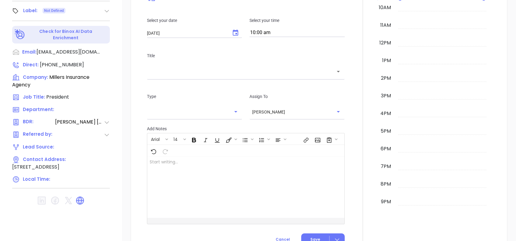
scroll to position [324, 0]
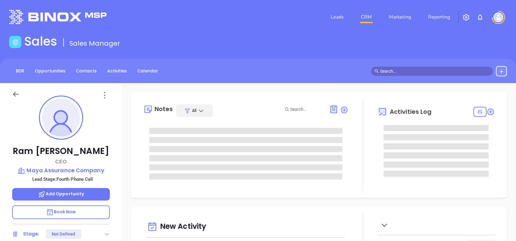
type input "[DATE]"
type input "[PERSON_NAME]"
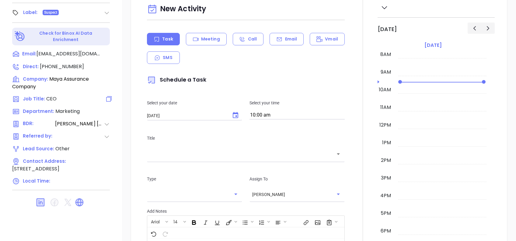
scroll to position [65, 0]
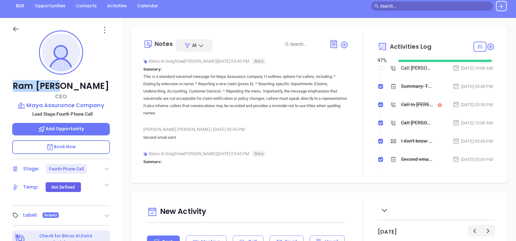
drag, startPoint x: 85, startPoint y: 86, endPoint x: 40, endPoint y: 90, distance: 45.8
click at [40, 90] on p "Ram Singh" at bounding box center [61, 86] width 98 height 11
copy p "Ram Singh"
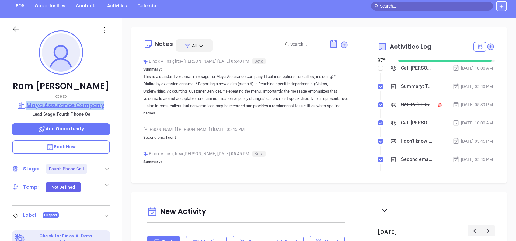
drag, startPoint x: 113, startPoint y: 104, endPoint x: 29, endPoint y: 103, distance: 83.9
click at [29, 103] on div "Ram Singh CEO Maya Assurance Company Lead Stage: Fourth Phone Call Add Opportun…" at bounding box center [61, 168] width 122 height 301
copy p "Maya Assurance Company"
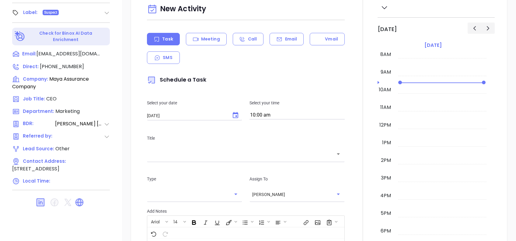
click at [125, 185] on div "New Activity Task Meeting Call Email Vmail SMS Schedule a Task Select your date…" at bounding box center [319, 164] width 394 height 350
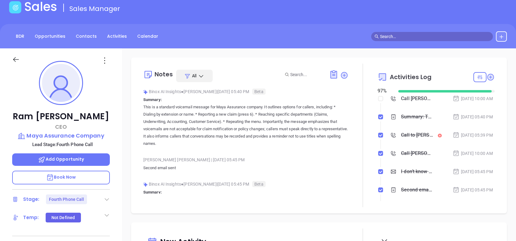
scroll to position [0, 0]
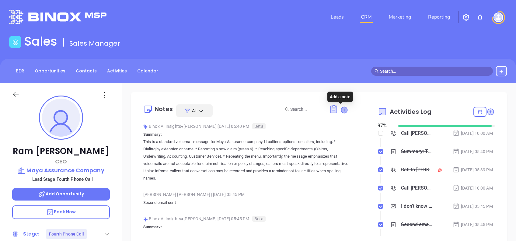
click at [342, 108] on icon at bounding box center [344, 110] width 6 height 6
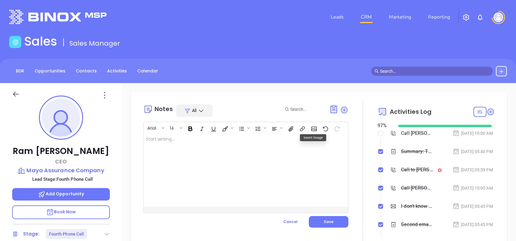
click at [221, 158] on div at bounding box center [239, 170] width 190 height 73
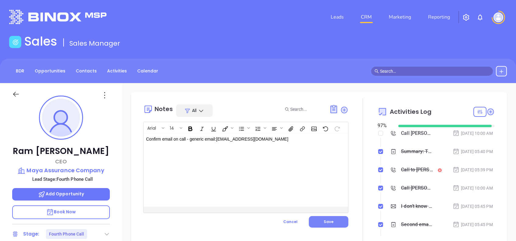
click at [321, 219] on button "Save" at bounding box center [329, 222] width 40 height 12
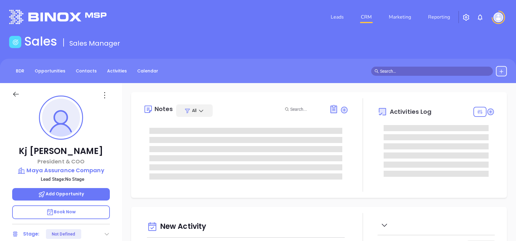
type input "[PERSON_NAME]"
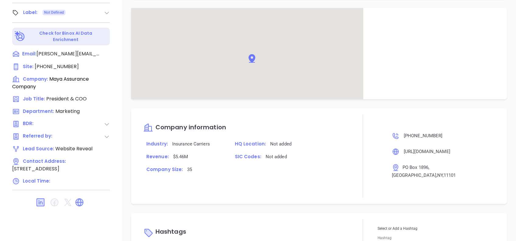
scroll to position [324, 0]
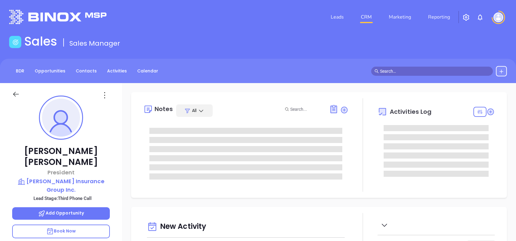
type input "[DATE]"
type input "[PERSON_NAME]"
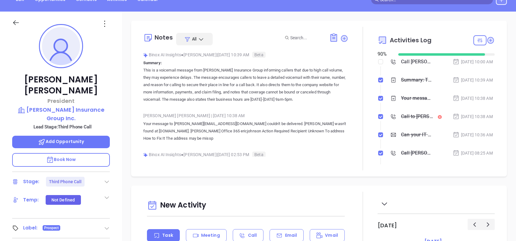
scroll to position [65, 0]
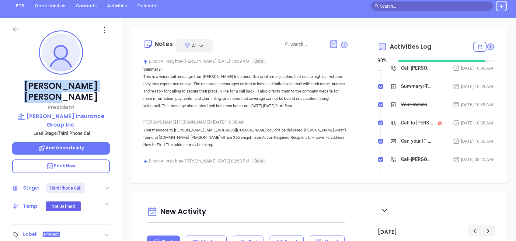
drag, startPoint x: 96, startPoint y: 85, endPoint x: 29, endPoint y: 79, distance: 67.2
click at [29, 79] on div "[PERSON_NAME] President [PERSON_NAME] Insurance Group Inc. Lead Stage: Third Ph…" at bounding box center [61, 168] width 122 height 301
copy p "[PERSON_NAME]"
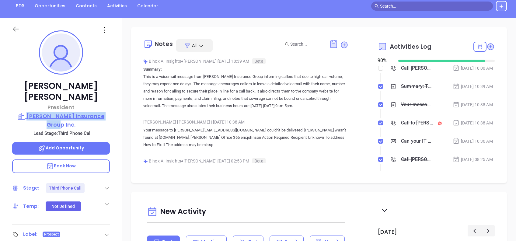
drag, startPoint x: 115, startPoint y: 104, endPoint x: 24, endPoint y: 103, distance: 90.3
click at [24, 103] on div "[PERSON_NAME] President [PERSON_NAME] Insurance Group Inc. Lead Stage: Third Ph…" at bounding box center [61, 168] width 122 height 301
copy p "[PERSON_NAME] Insurance Group Inc."
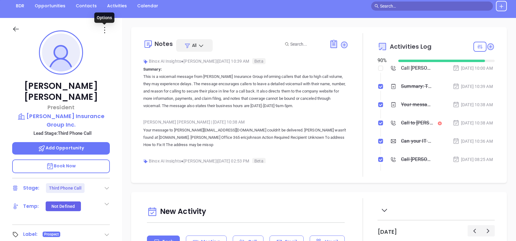
drag, startPoint x: 105, startPoint y: 29, endPoint x: 106, endPoint y: 32, distance: 3.4
click at [105, 29] on icon at bounding box center [105, 30] width 10 height 10
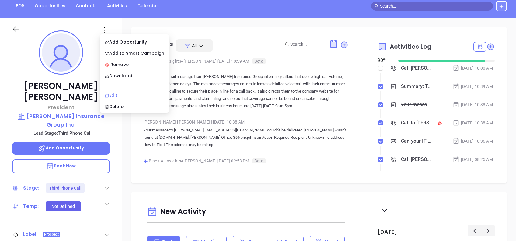
click at [134, 94] on div "Edit" at bounding box center [135, 95] width 60 height 7
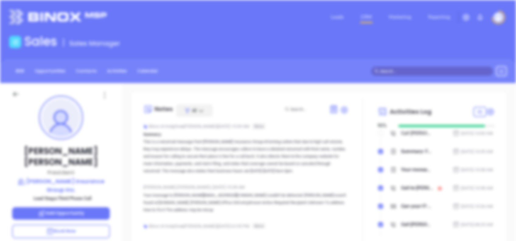
scroll to position [0, 0]
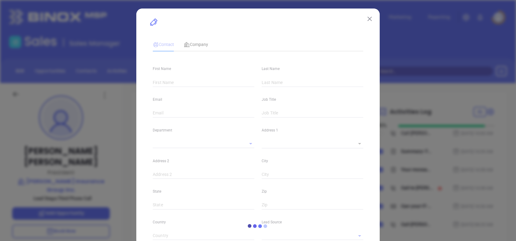
type input "[PERSON_NAME]"
type input "[PERSON_NAME][EMAIL_ADDRESS][DOMAIN_NAME]"
type input "President"
type input "1"
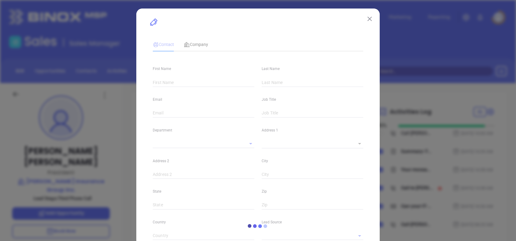
type input "[DOMAIN_NAME][URL][PERSON_NAME]"
type input "Marketing"
type input "Other"
type input "[PERSON_NAME]"
type input "Third Phone Call"
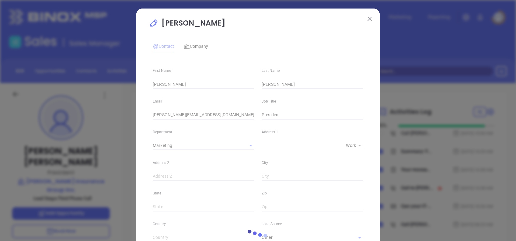
type input "1"
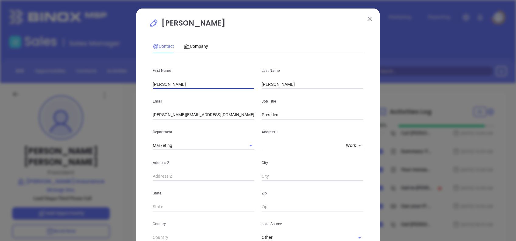
drag, startPoint x: 173, startPoint y: 88, endPoint x: 122, endPoint y: 90, distance: 50.8
click at [122, 90] on div "[PERSON_NAME] Contact Company First Name [PERSON_NAME] Last Name [PERSON_NAME] …" at bounding box center [258, 120] width 516 height 241
type input "[PERSON_NAME]"
drag, startPoint x: 219, startPoint y: 120, endPoint x: 216, endPoint y: 115, distance: 5.6
click at [219, 120] on div "Department Marketing" at bounding box center [203, 135] width 109 height 31
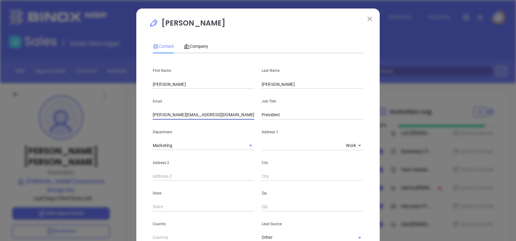
click at [216, 113] on input "[PERSON_NAME][EMAIL_ADDRESS][DOMAIN_NAME]" at bounding box center [204, 114] width 102 height 9
click at [217, 114] on input "[PERSON_NAME][EMAIL_ADDRESS][DOMAIN_NAME]" at bounding box center [204, 114] width 102 height 9
click at [217, 114] on input "ericjohnson@carolina.rr.com" at bounding box center [204, 114] width 102 height 9
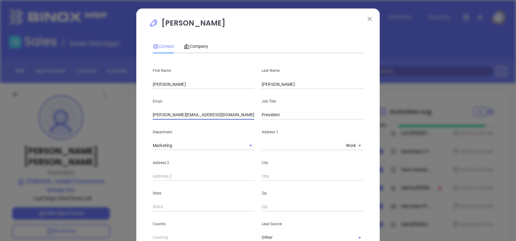
paste input "chris"
type input "chrisjohnson@carolina.rr.com"
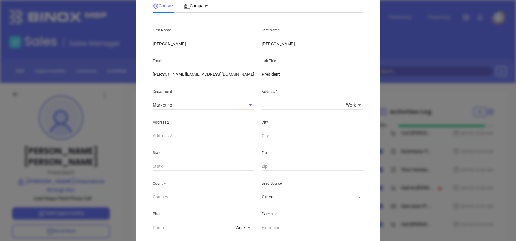
click at [288, 72] on input "President" at bounding box center [313, 74] width 102 height 9
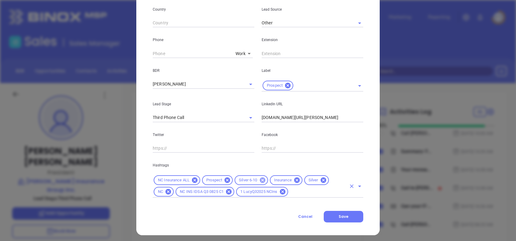
scroll to position [217, 0]
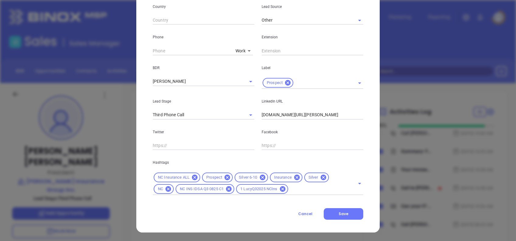
click at [299, 211] on span "Cancel" at bounding box center [305, 213] width 14 height 5
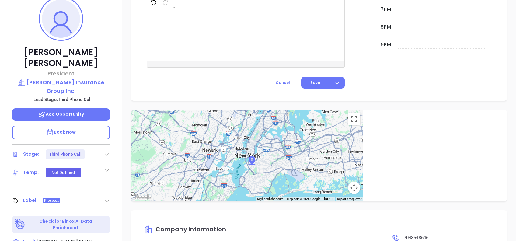
scroll to position [24, 0]
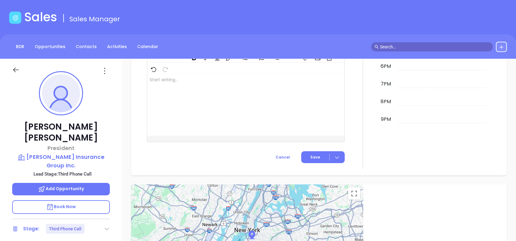
click at [102, 68] on icon at bounding box center [105, 71] width 10 height 10
click at [125, 134] on div "Edit" at bounding box center [135, 136] width 60 height 7
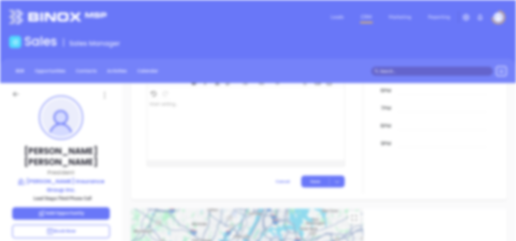
scroll to position [0, 0]
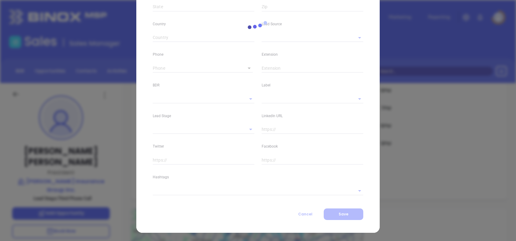
type input "[PERSON_NAME]"
type input "[PERSON_NAME][EMAIL_ADDRESS][DOMAIN_NAME]"
type input "President"
type input "1"
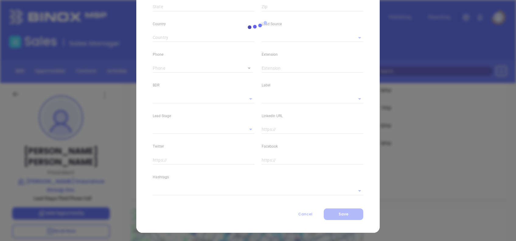
type input "www.linkedin.com/in/eric-johnson1"
type input "Marketing"
type input "Other"
type input "[PERSON_NAME]"
type input "Third Phone Call"
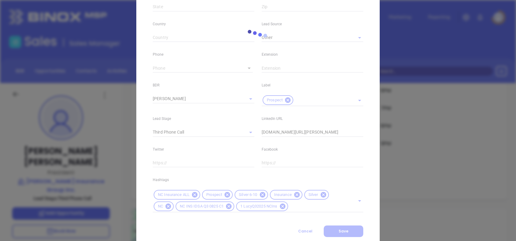
scroll to position [217, 0]
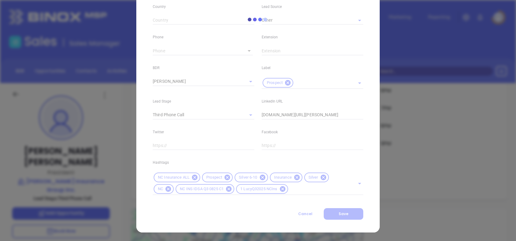
type input "1"
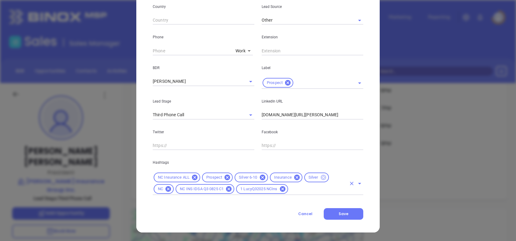
click at [321, 176] on icon at bounding box center [322, 177] width 5 height 5
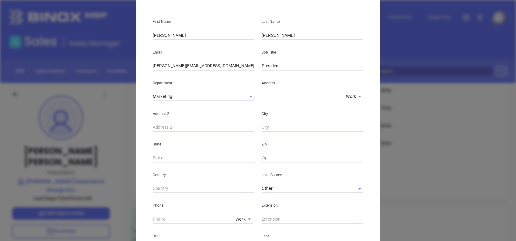
scroll to position [0, 0]
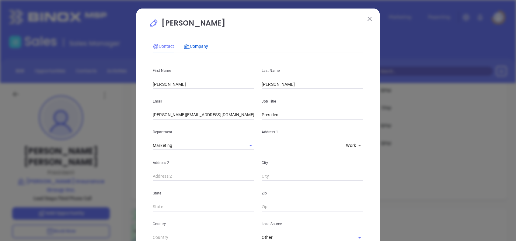
click at [202, 45] on span "Company" at bounding box center [196, 46] width 24 height 5
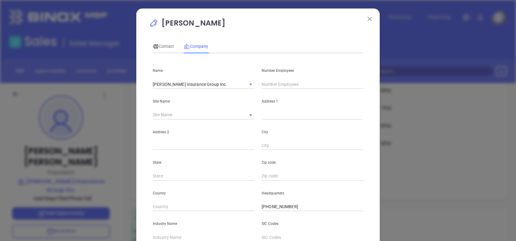
click at [279, 85] on input "text" at bounding box center [313, 84] width 102 height 9
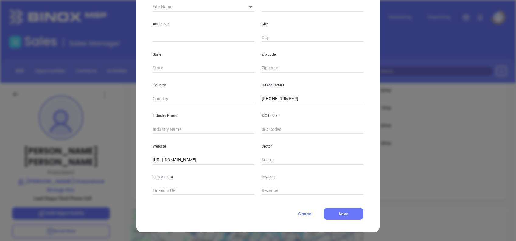
type input "6"
click at [183, 130] on input "text" at bounding box center [204, 129] width 102 height 9
type input "Insurance"
click at [329, 206] on div "Contact Company First Name Eric Last Name Johnson Email ericjohnson@carolina.rr…" at bounding box center [258, 73] width 210 height 291
click at [334, 210] on button "Save" at bounding box center [344, 214] width 40 height 12
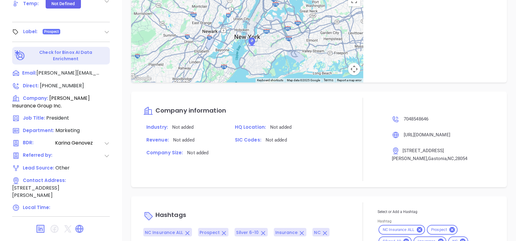
scroll to position [408, 0]
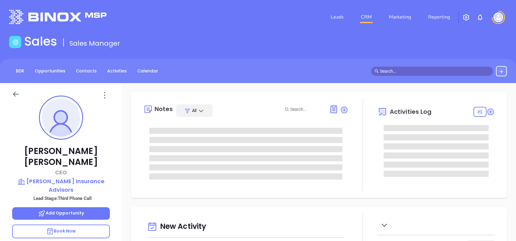
type input "[DATE]"
type input "[PERSON_NAME]"
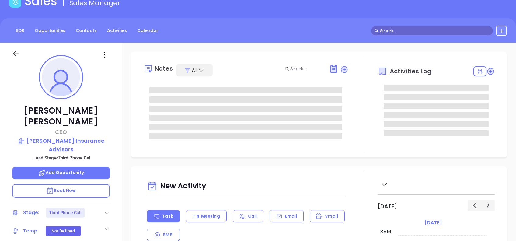
click at [0, 139] on html "Leads CRM Marketing Reporting Financial Leads Leads Sales Sales Manager BDR Opp…" at bounding box center [258, 80] width 516 height 241
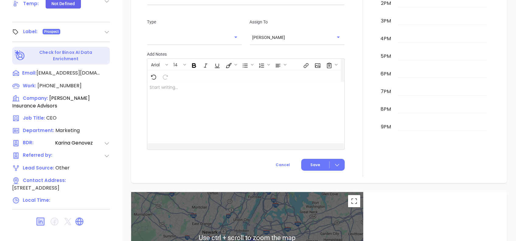
scroll to position [83, 0]
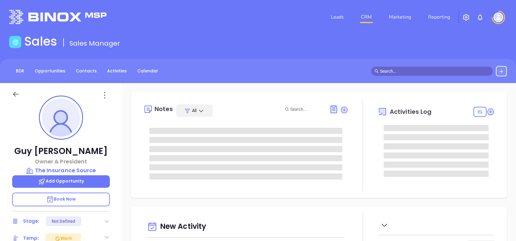
type input "[DATE]"
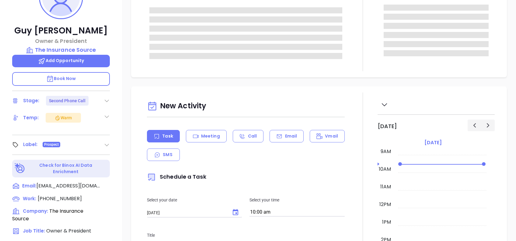
scroll to position [122, 0]
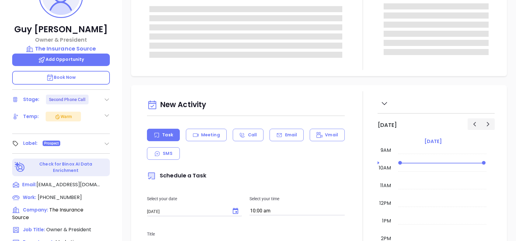
type input "[PERSON_NAME]"
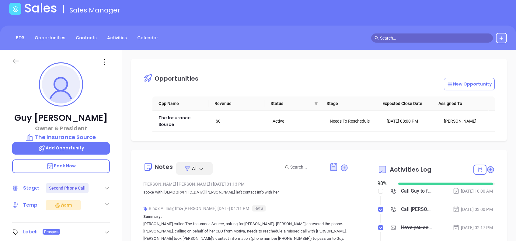
scroll to position [0, 0]
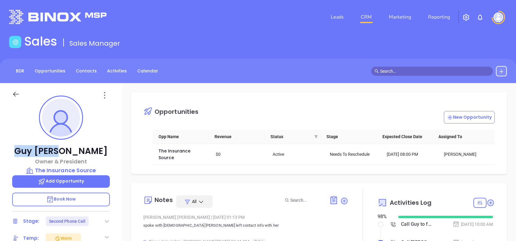
drag, startPoint x: 90, startPoint y: 152, endPoint x: 38, endPoint y: 142, distance: 53.6
click at [38, 142] on div "[PERSON_NAME] Owner & President The Insurance Source Add Opportunity Book Now S…" at bounding box center [61, 233] width 122 height 301
copy p "[PERSON_NAME]"
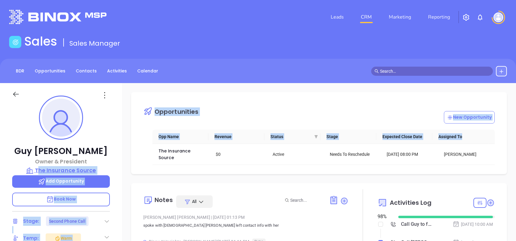
drag, startPoint x: 124, startPoint y: 168, endPoint x: 38, endPoint y: 169, distance: 85.8
click at [38, 170] on div "[PERSON_NAME] Owner & President The Insurance Source Add Opportunity Book Now S…" at bounding box center [258, 233] width 516 height 301
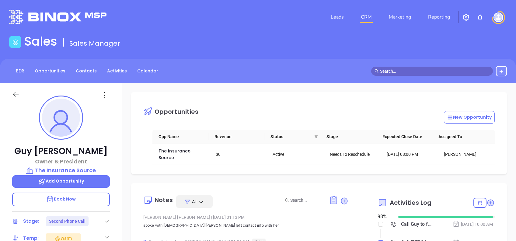
drag, startPoint x: 38, startPoint y: 169, endPoint x: 10, endPoint y: 133, distance: 46.2
click at [7, 129] on div "[PERSON_NAME] Owner & President The Insurance Source Add Opportunity Book Now S…" at bounding box center [61, 233] width 122 height 301
drag, startPoint x: 121, startPoint y: 166, endPoint x: 35, endPoint y: 170, distance: 86.2
click at [35, 170] on div "[PERSON_NAME] Owner & President The Insurance Source Add Opportunity Book Now S…" at bounding box center [61, 233] width 122 height 301
copy p "The Insurance Source"
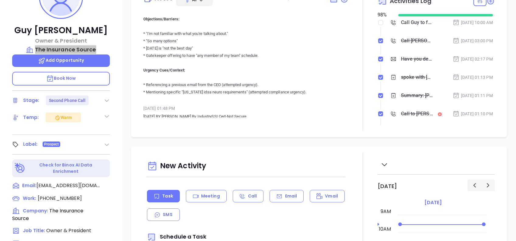
scroll to position [268, 0]
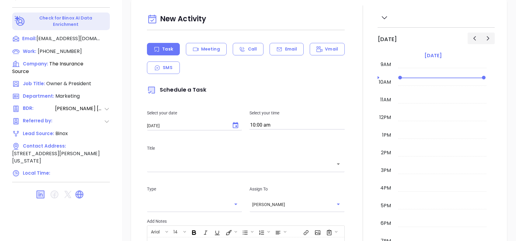
click at [127, 190] on div "New Activity Task Meeting Call Email Vmail SMS Schedule a Task Select your date…" at bounding box center [319, 174] width 394 height 350
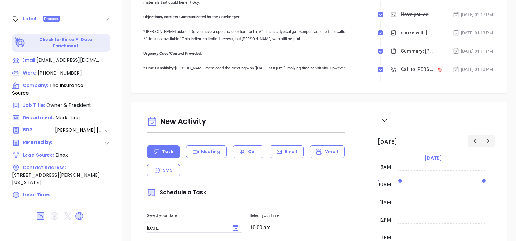
scroll to position [65, 0]
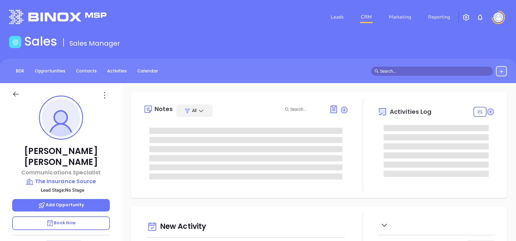
type input "[DATE]"
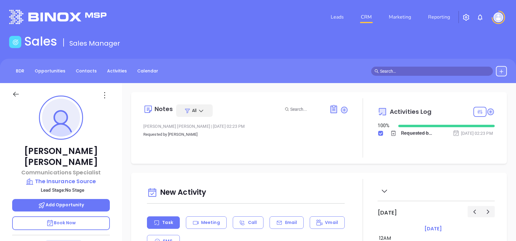
type input "[PERSON_NAME]"
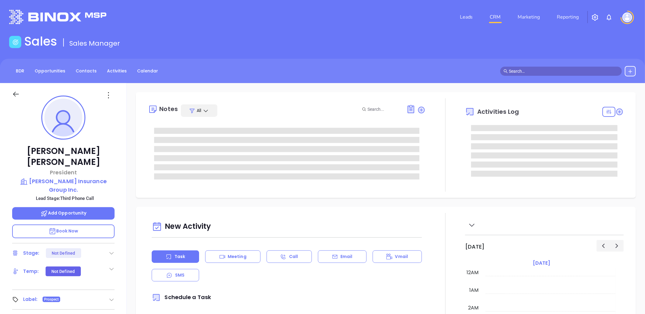
type input "[DATE]"
type input "[PERSON_NAME]"
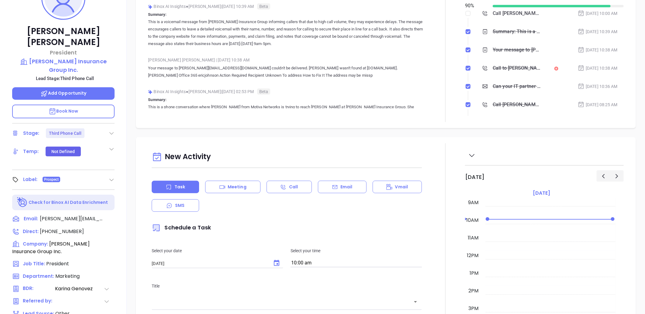
scroll to position [0, 0]
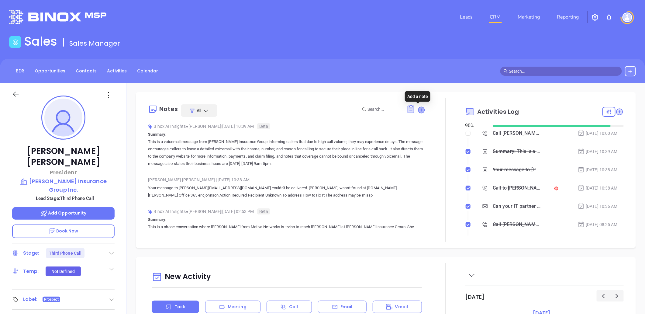
click at [420, 111] on icon at bounding box center [422, 110] width 6 height 6
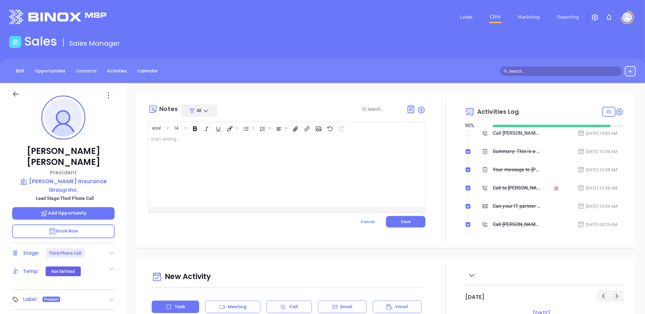
click at [271, 183] on div at bounding box center [277, 170] width 258 height 73
click at [408, 219] on button "Save" at bounding box center [406, 222] width 40 height 12
